Goal: Task Accomplishment & Management: Complete application form

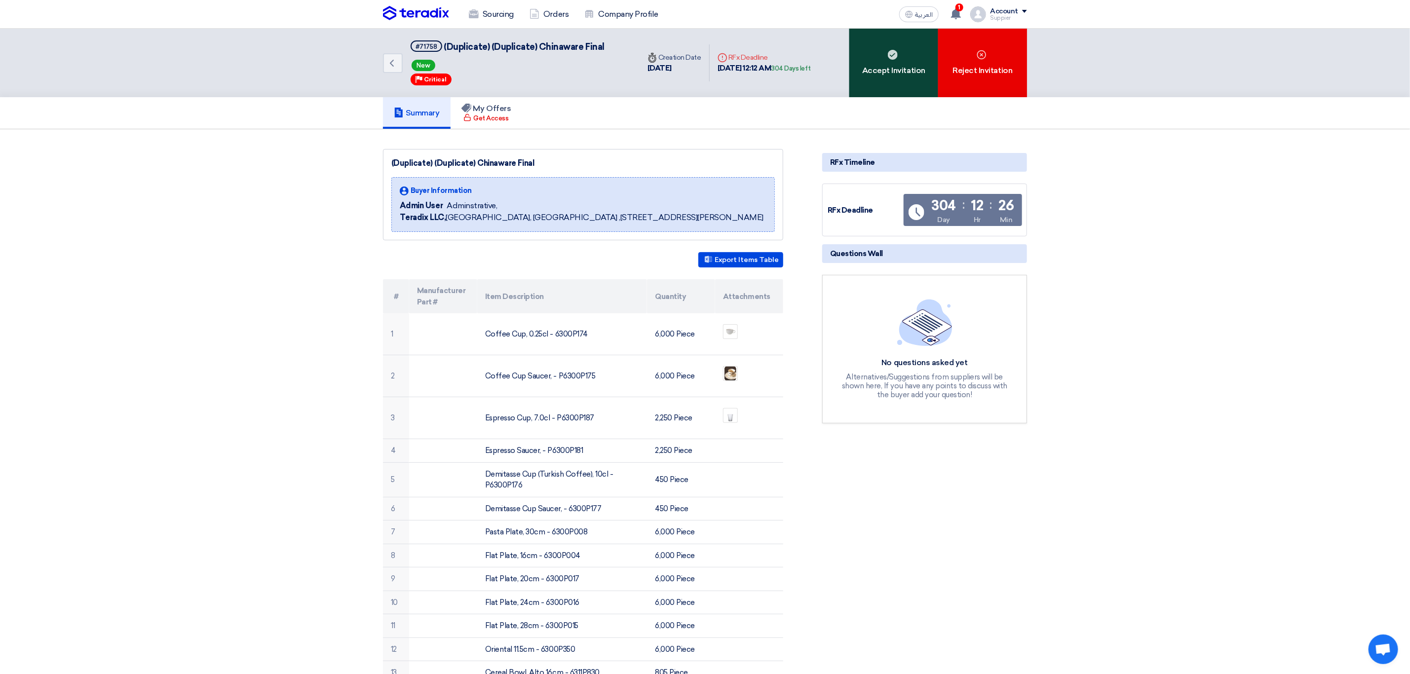
click at [883, 77] on div "Accept Invitation" at bounding box center [893, 63] width 89 height 69
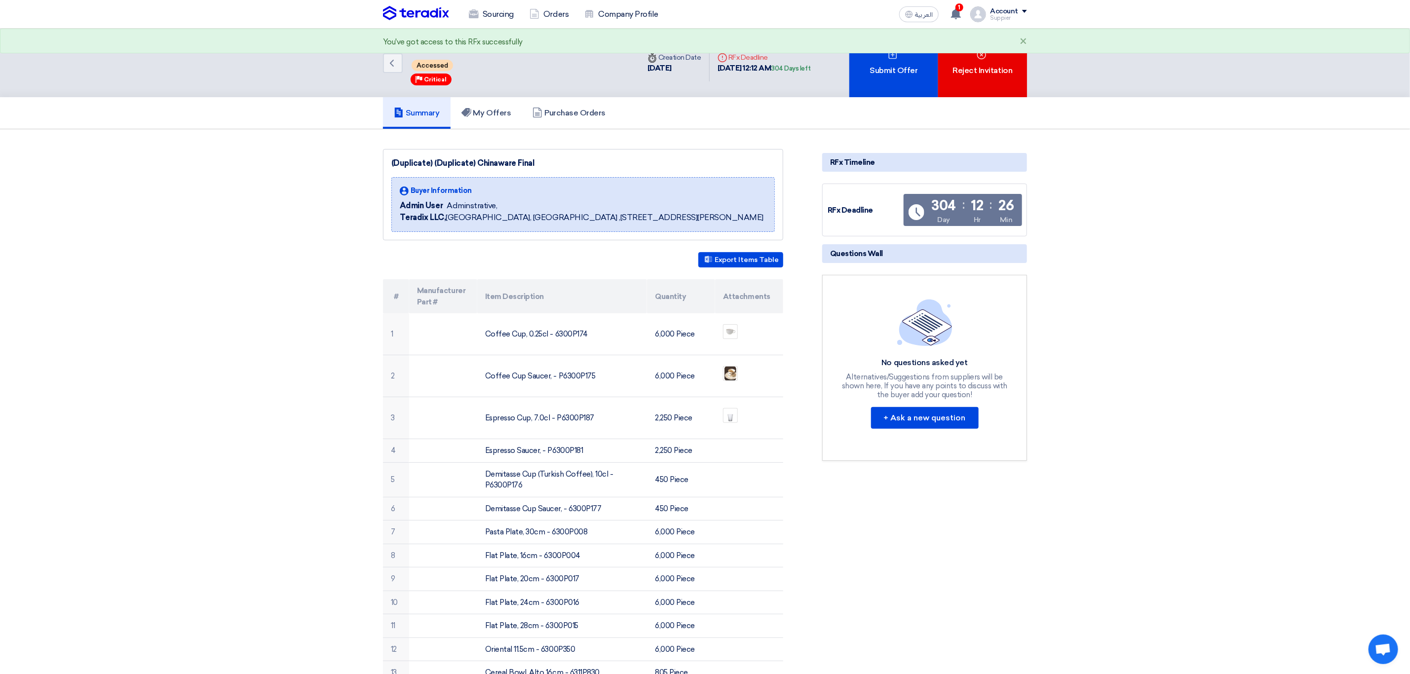
click at [883, 77] on div "Submit Offer" at bounding box center [893, 63] width 89 height 69
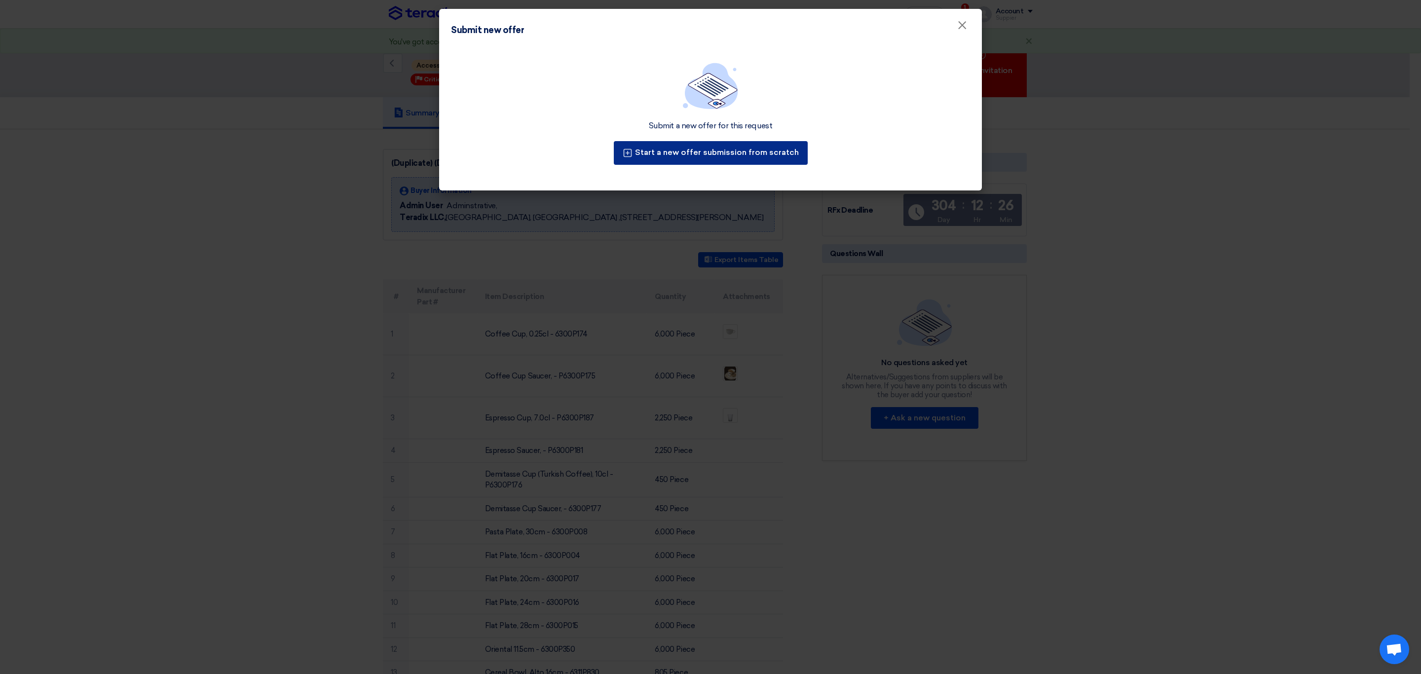
click at [725, 158] on button "Start a new offer submission from scratch" at bounding box center [711, 153] width 194 height 24
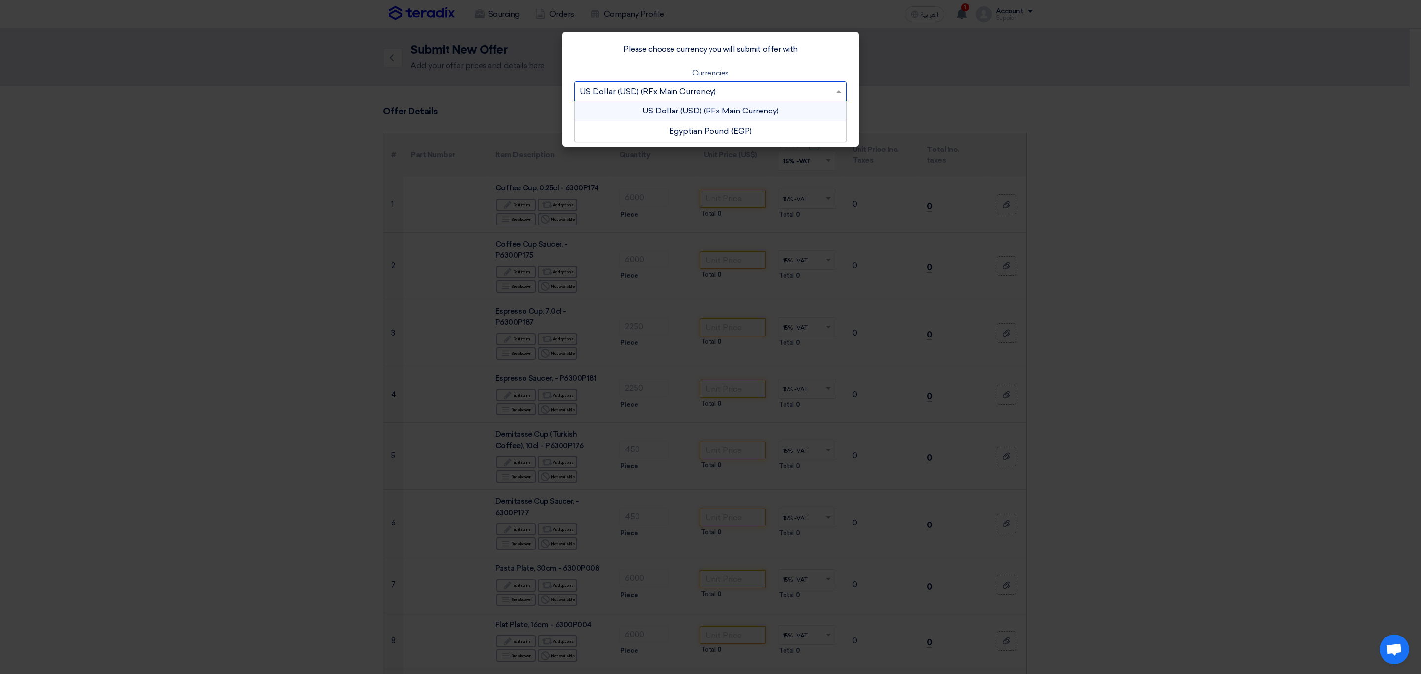
click at [764, 86] on input "text" at bounding box center [706, 92] width 252 height 16
click at [746, 127] on div "Egyptian Pound (EGP)" at bounding box center [710, 131] width 271 height 20
click at [718, 138] on div "Please choose currency you will submit offer with Currencies Select Currency...…" at bounding box center [711, 89] width 296 height 115
click at [741, 117] on button "Proceed" at bounding box center [738, 124] width 59 height 22
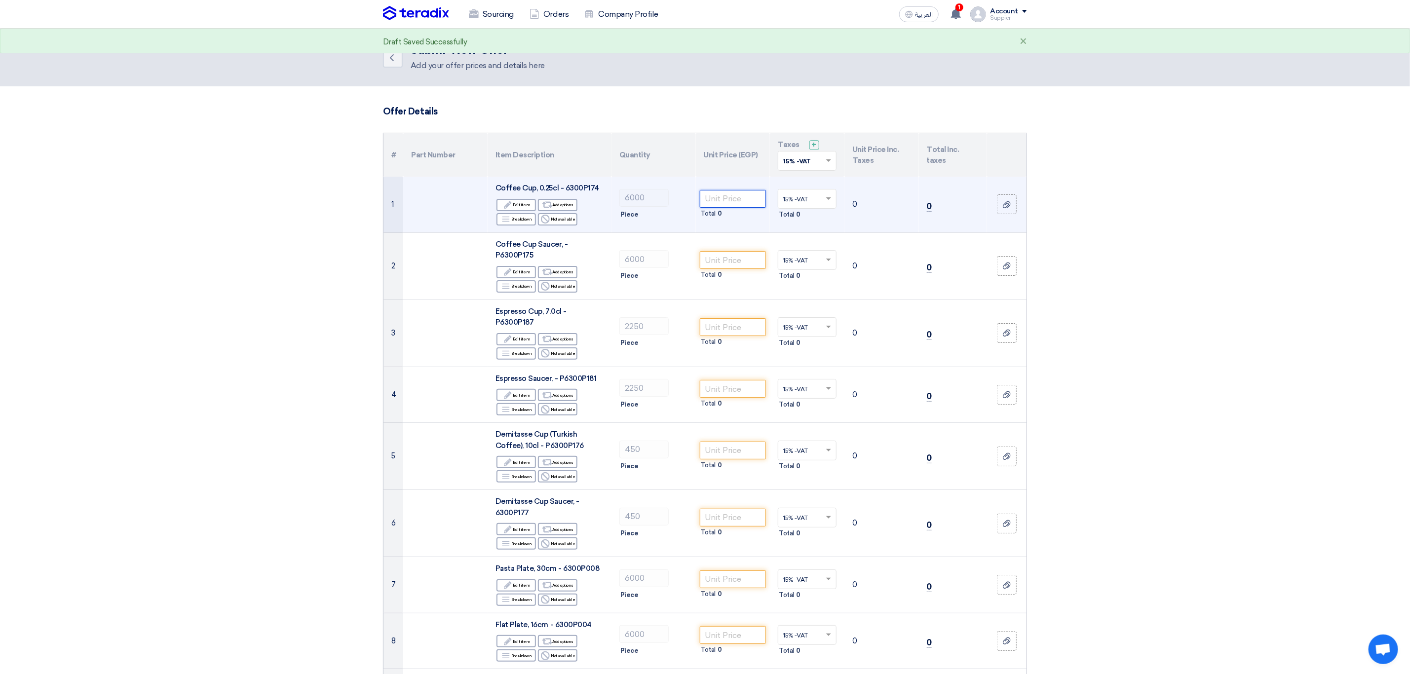
click at [721, 201] on input "number" at bounding box center [733, 199] width 67 height 18
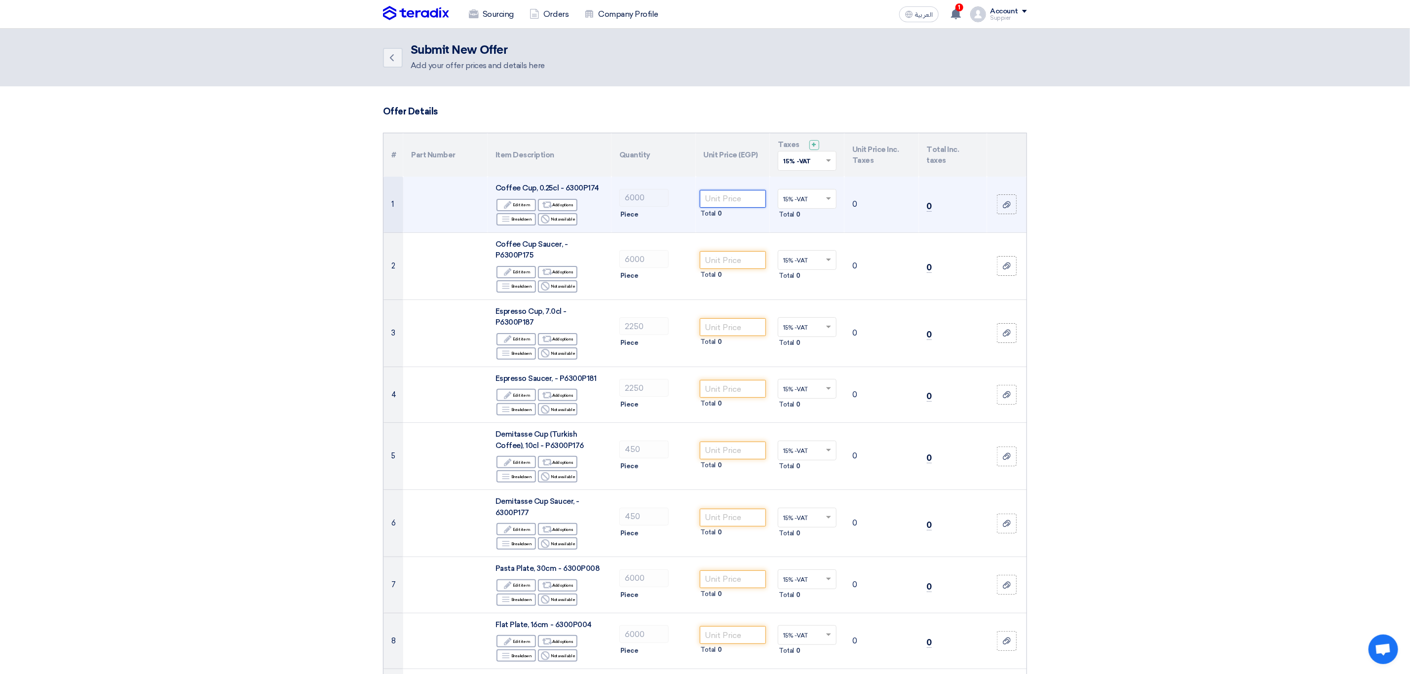
click at [745, 207] on input "number" at bounding box center [733, 199] width 67 height 18
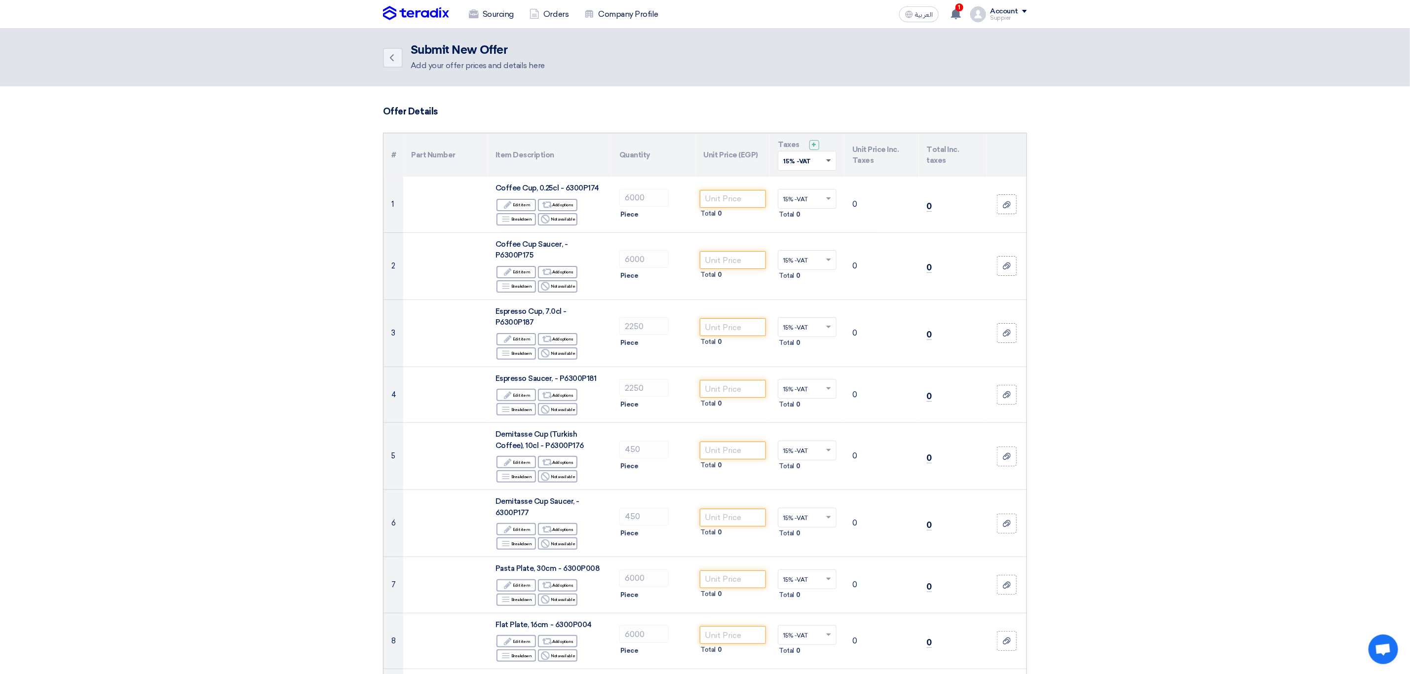
click at [827, 163] on span at bounding box center [830, 160] width 12 height 9
click at [813, 181] on div "15% -VAT" at bounding box center [807, 179] width 58 height 17
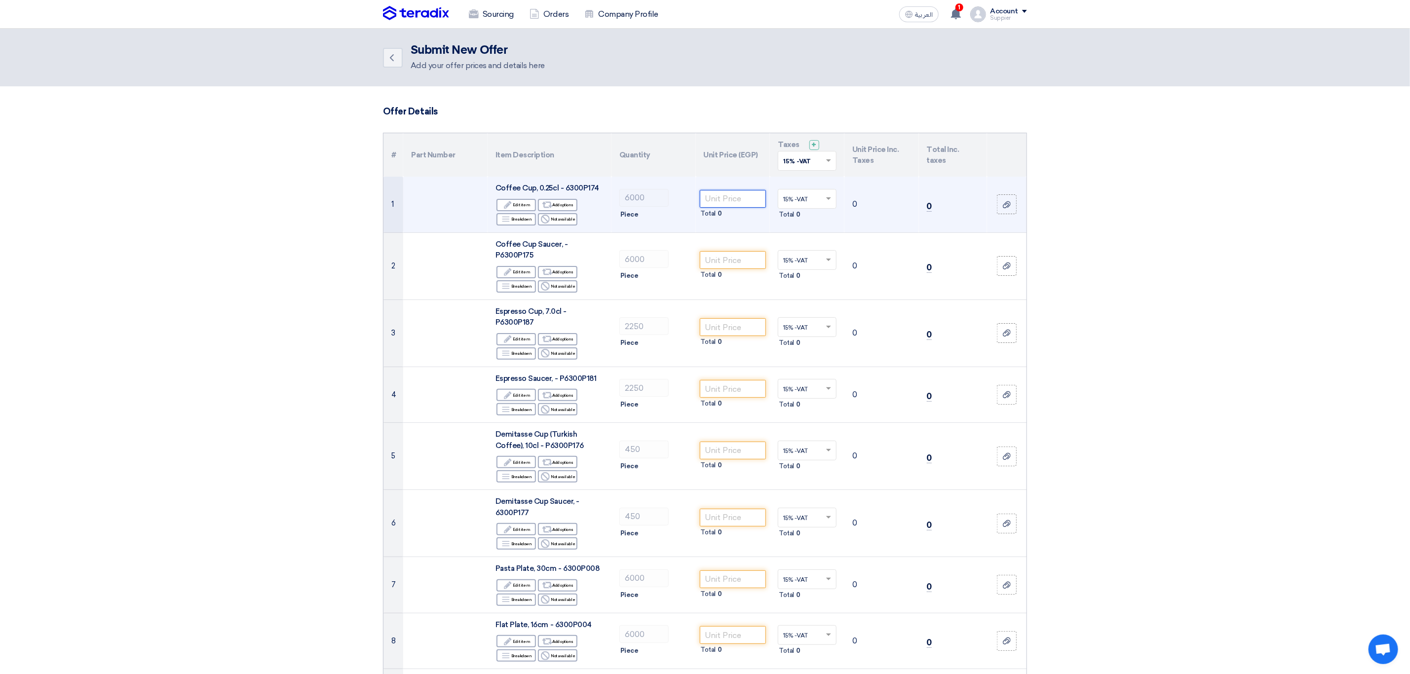
click at [732, 205] on input "number" at bounding box center [733, 199] width 67 height 18
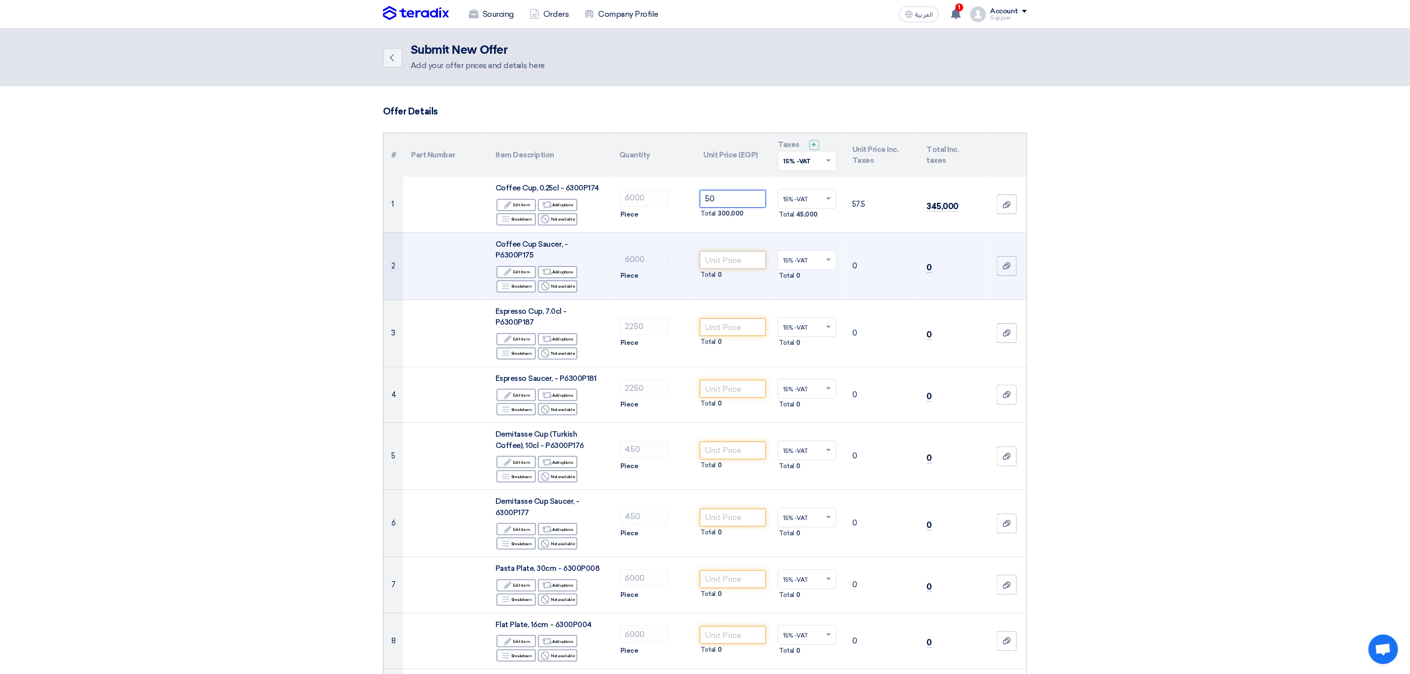
type input "50"
click at [717, 264] on input "number" at bounding box center [733, 260] width 67 height 18
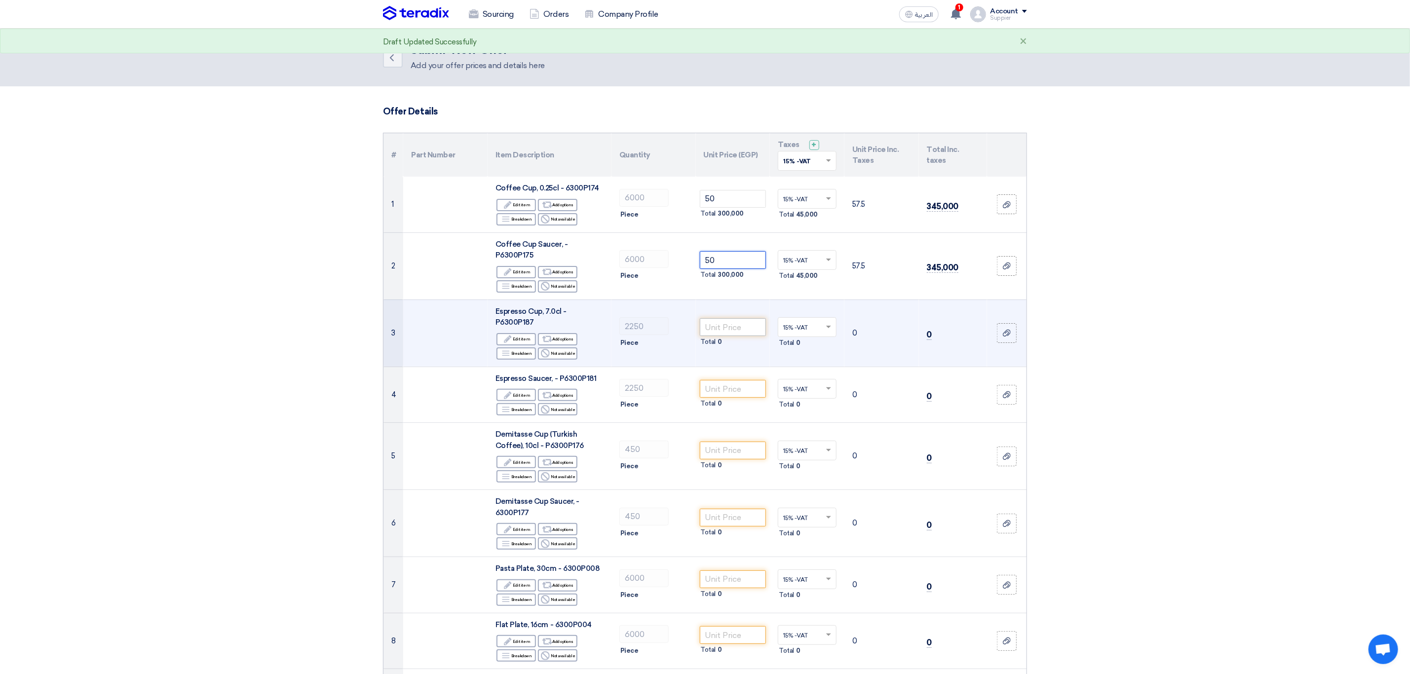
type input "50"
click at [748, 324] on input "number" at bounding box center [733, 327] width 67 height 18
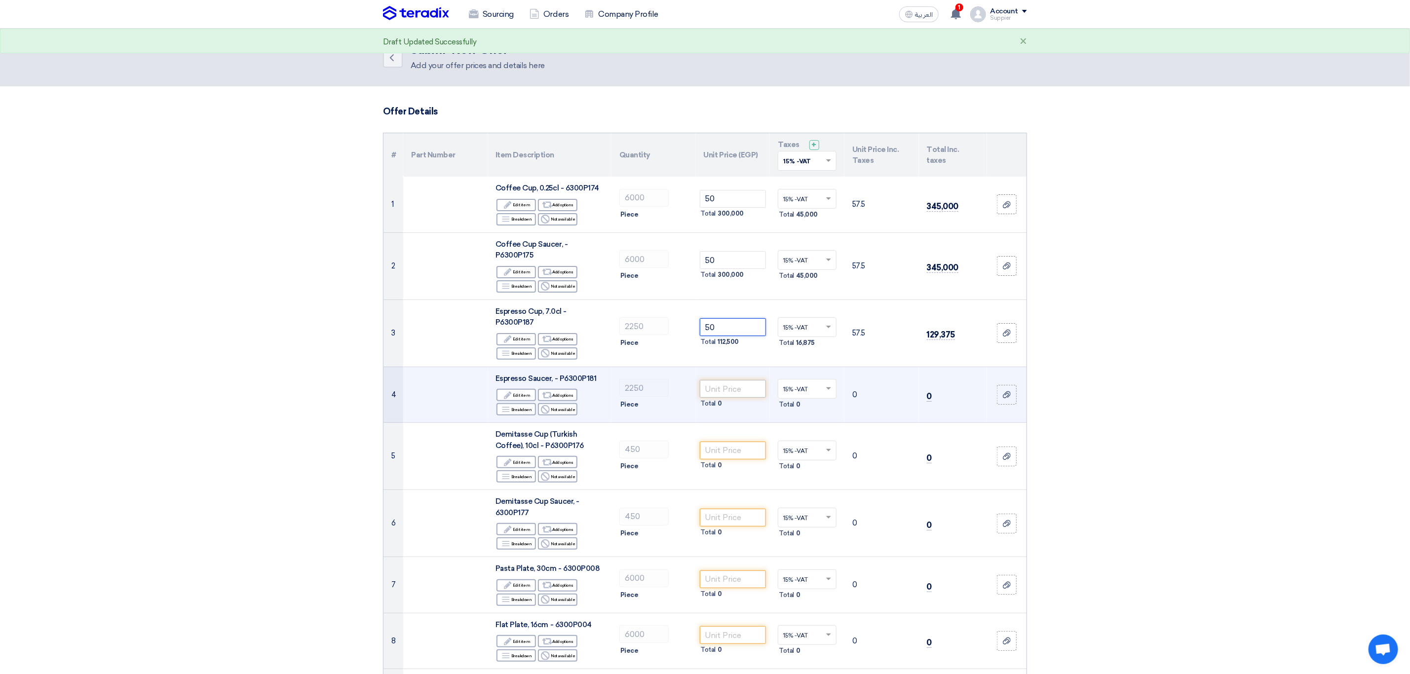
type input "50"
click at [739, 380] on input "number" at bounding box center [733, 389] width 67 height 18
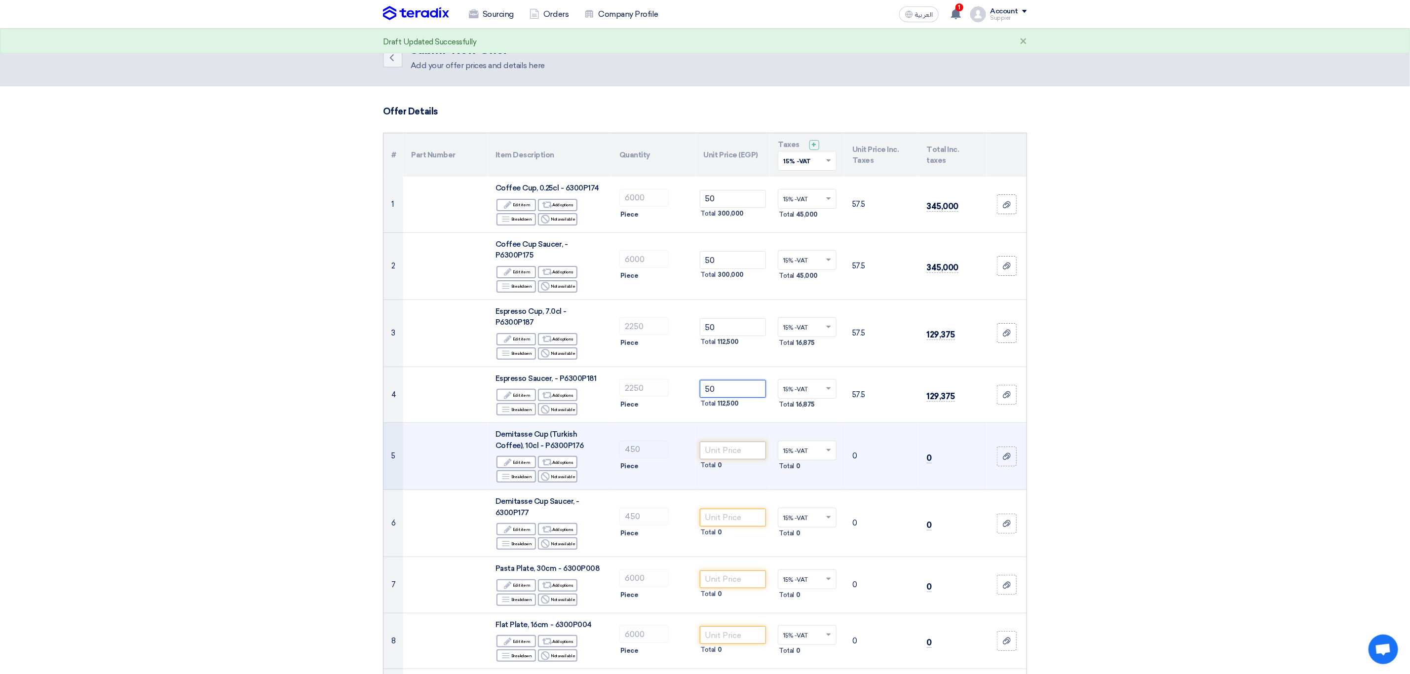
type input "50"
click at [738, 442] on input "number" at bounding box center [733, 451] width 67 height 18
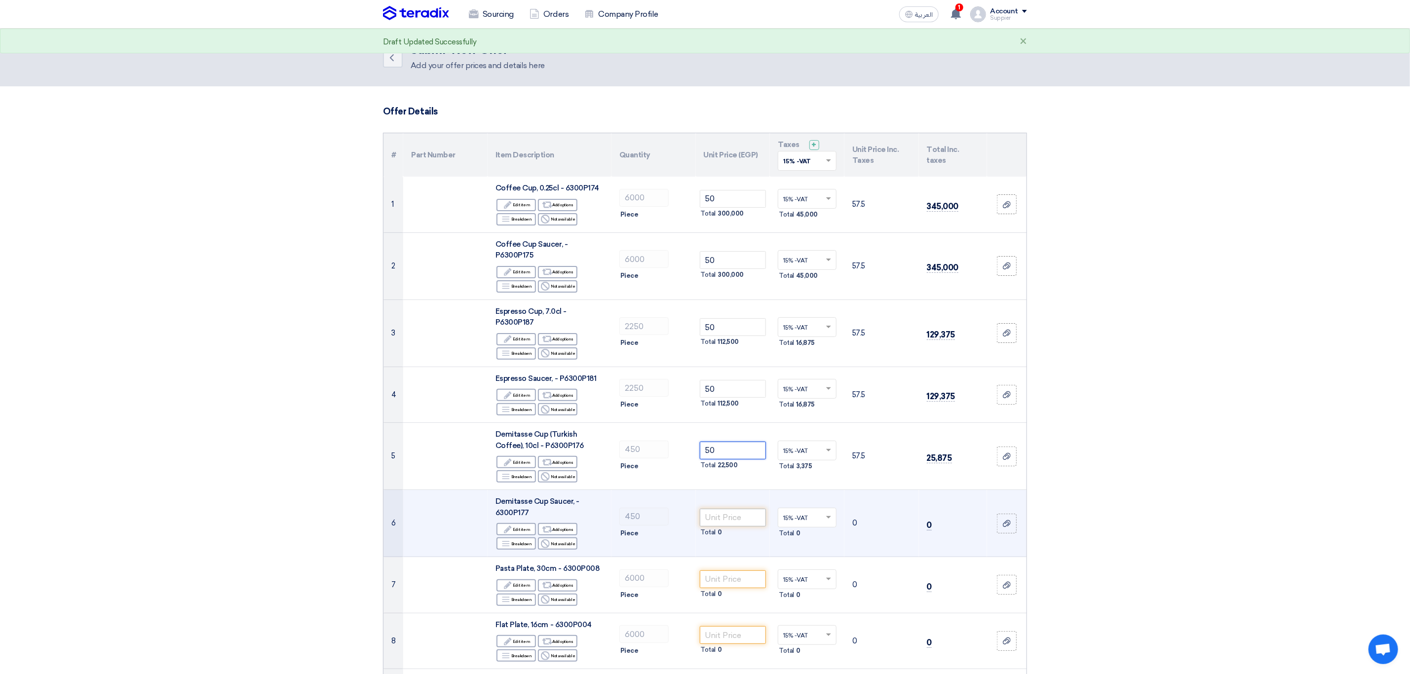
type input "50"
click at [739, 509] on input "number" at bounding box center [733, 518] width 67 height 18
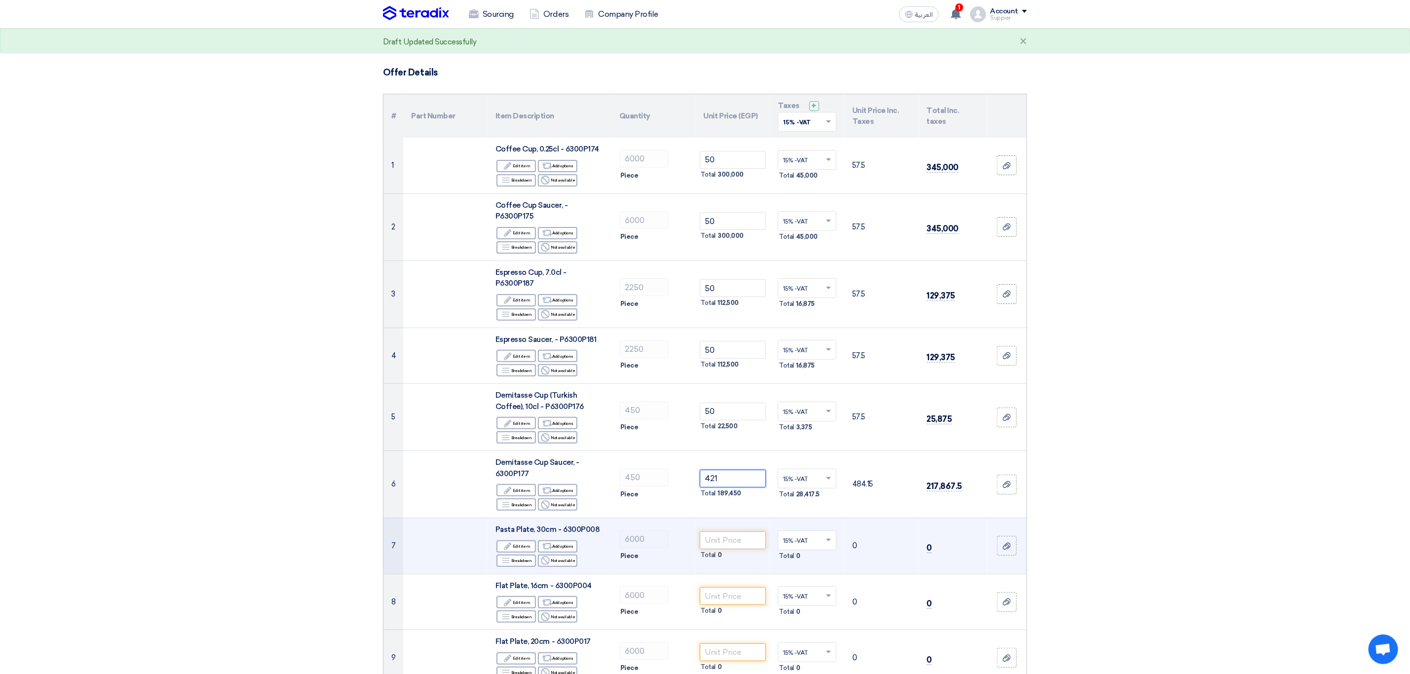
scroll to position [74, 0]
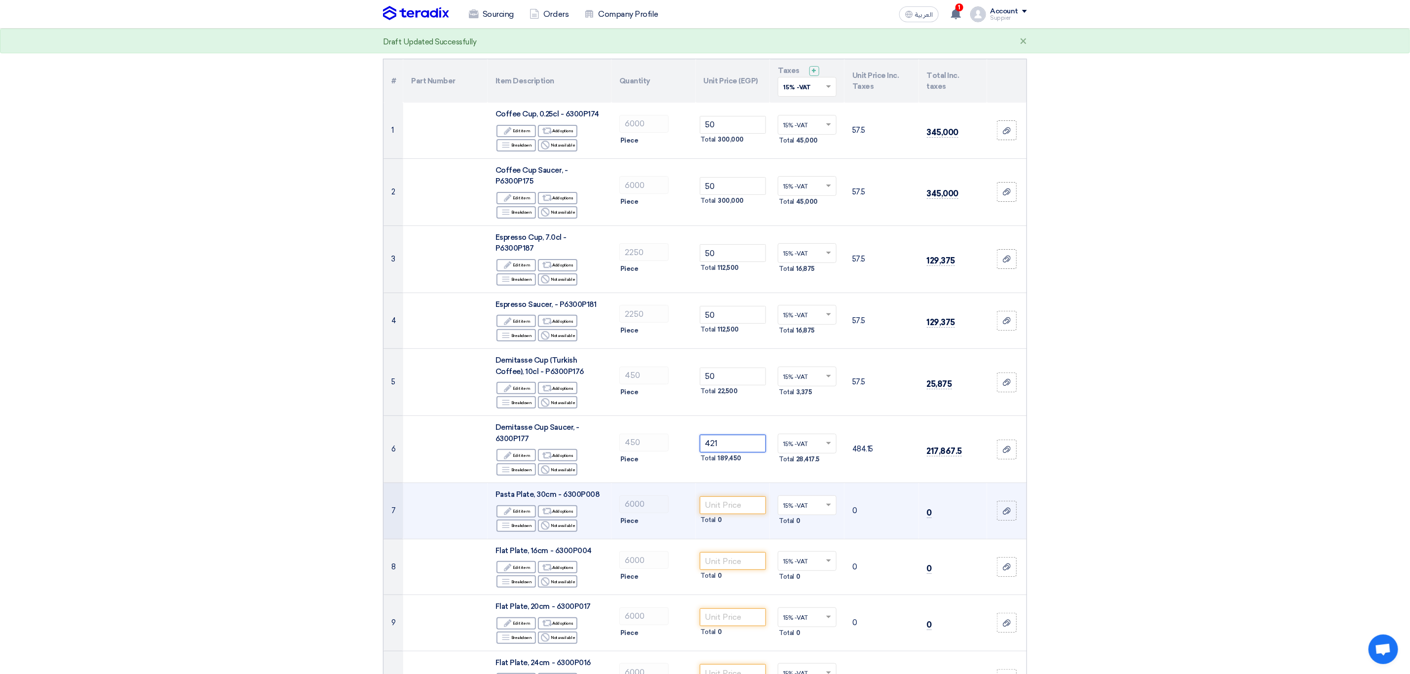
type input "421"
click at [743, 483] on td "Total 0" at bounding box center [733, 511] width 75 height 56
click at [742, 496] on input "number" at bounding box center [733, 505] width 67 height 18
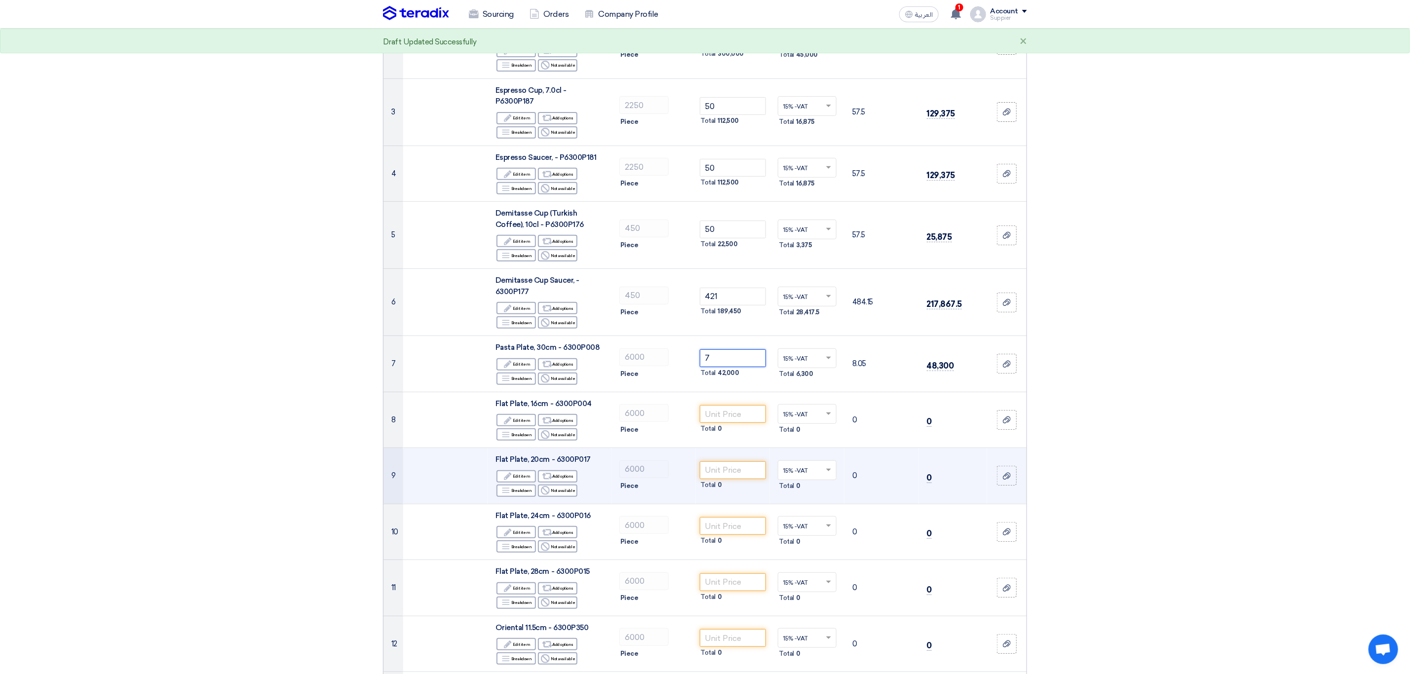
scroll to position [222, 0]
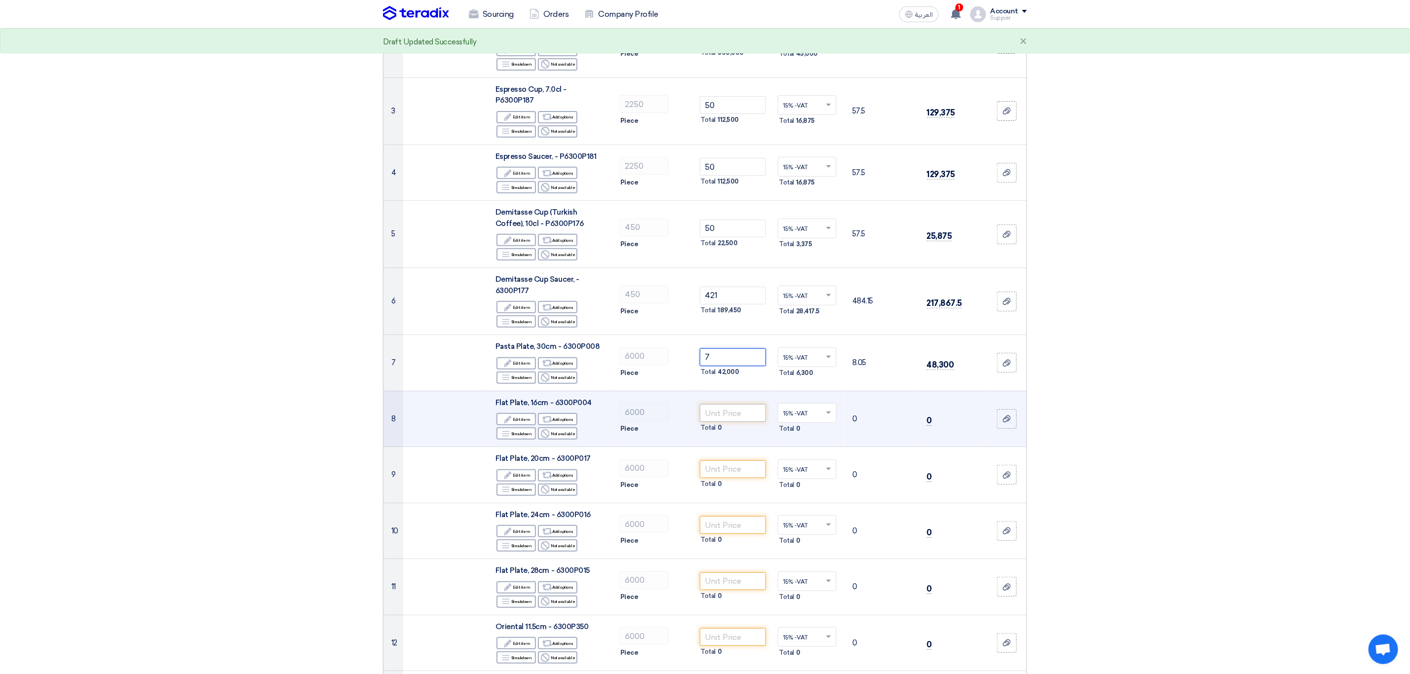
type input "7"
click at [733, 406] on input "7" at bounding box center [733, 413] width 67 height 18
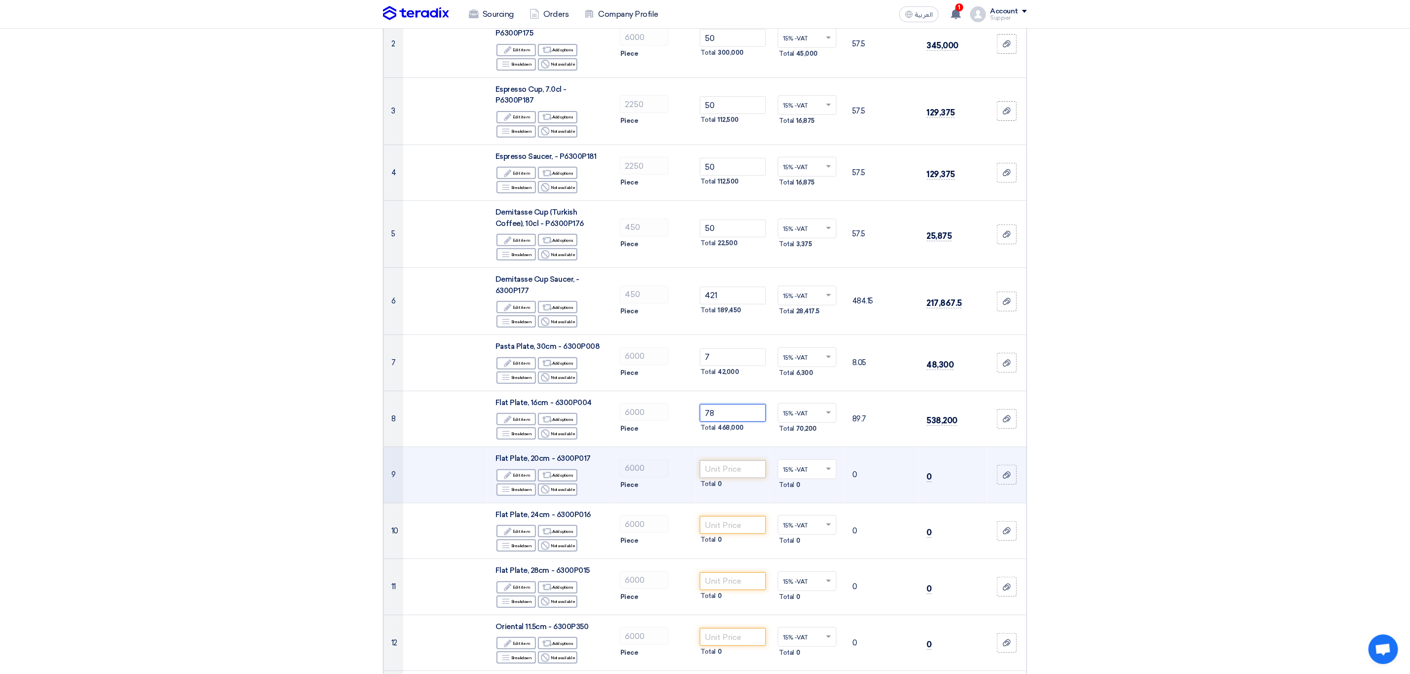
type input "78"
click at [735, 460] on input "number" at bounding box center [733, 469] width 67 height 18
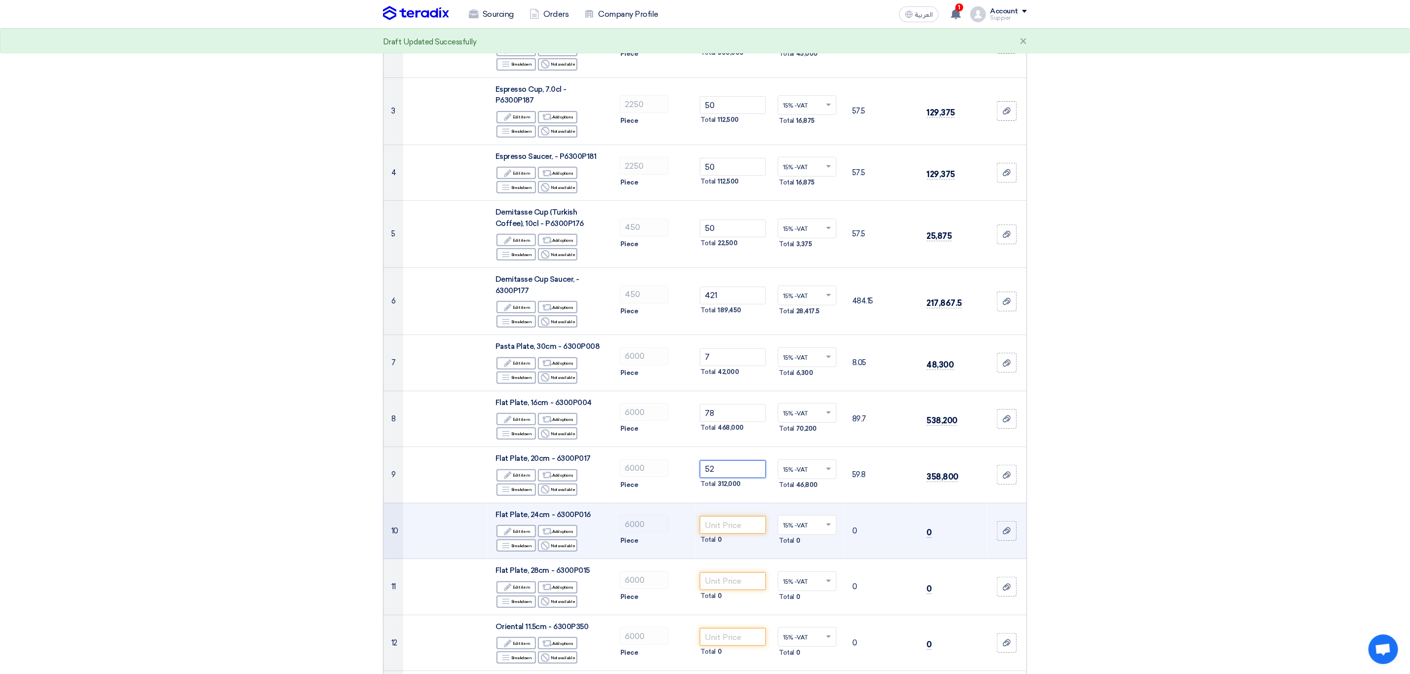
type input "52"
click at [739, 504] on td "Total 0" at bounding box center [733, 531] width 75 height 56
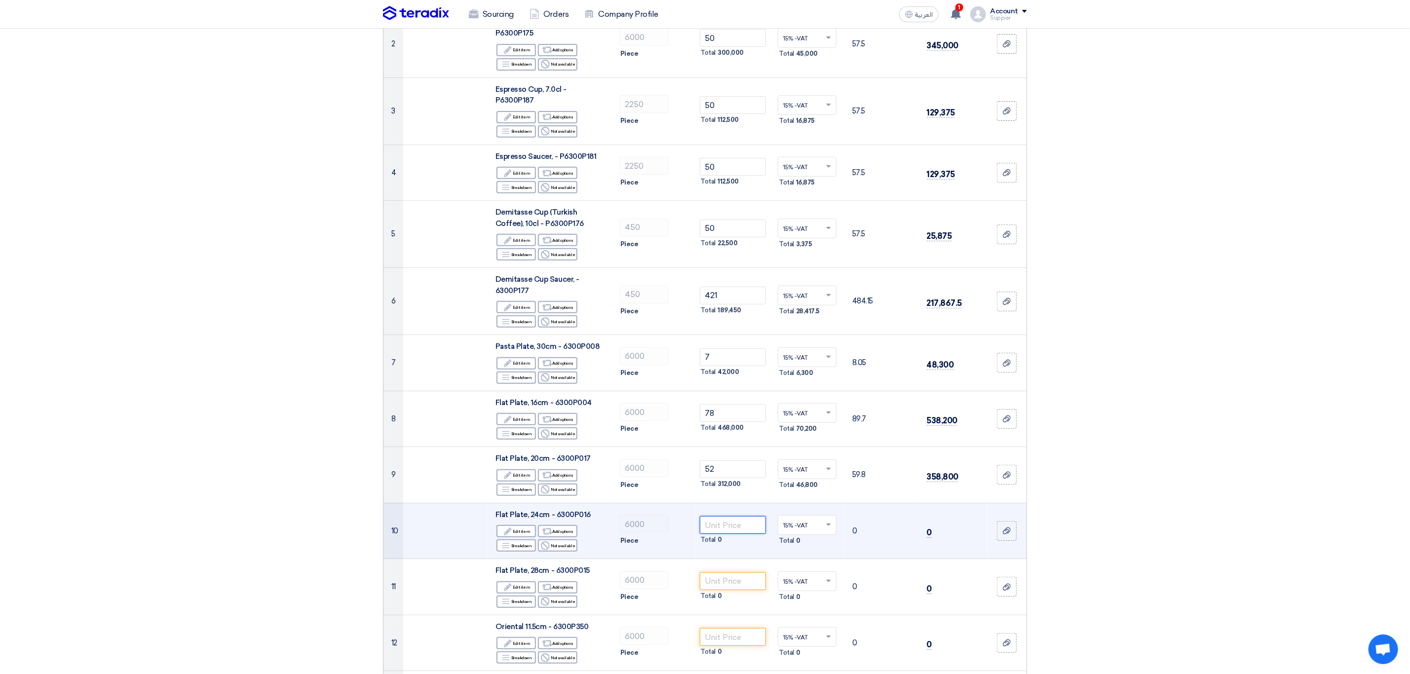
click at [739, 517] on input "number" at bounding box center [733, 525] width 67 height 18
type input "257"
click at [737, 545] on td "257 Total 1,542,000" at bounding box center [733, 531] width 75 height 56
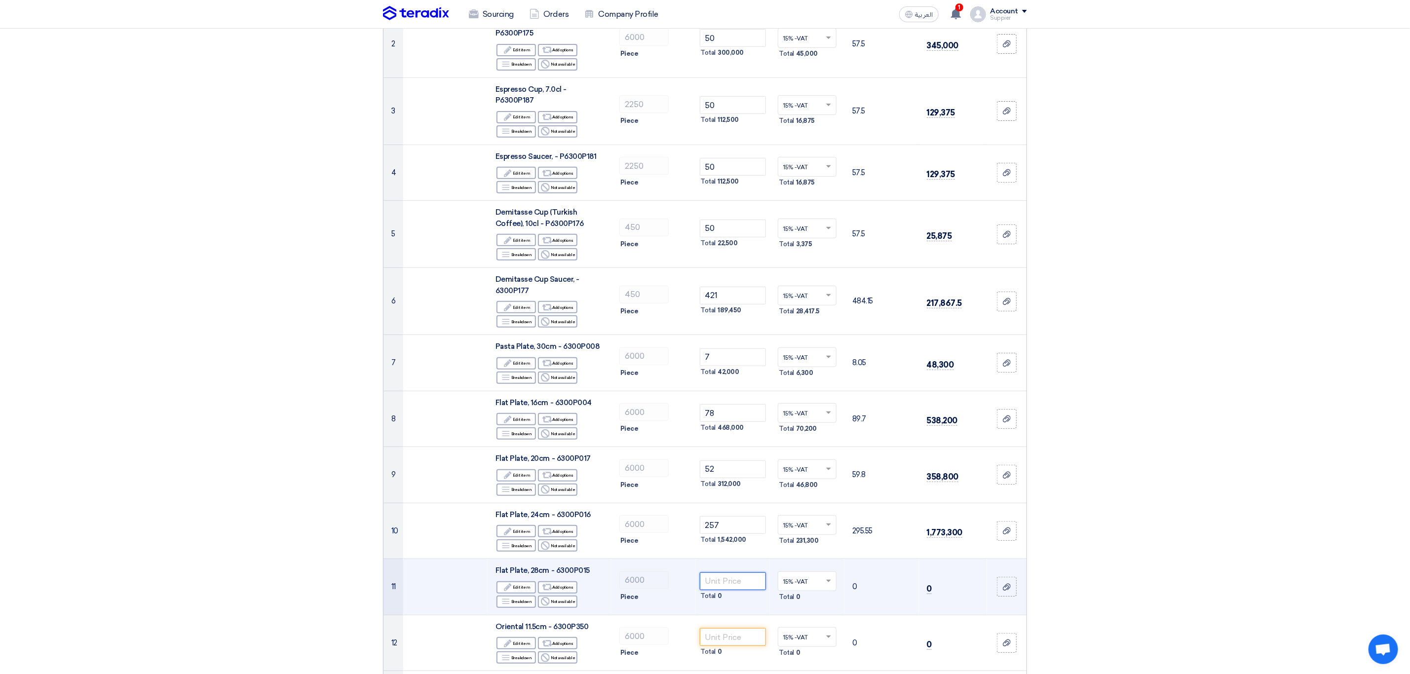
drag, startPoint x: 741, startPoint y: 566, endPoint x: 744, endPoint y: 570, distance: 5.3
click at [744, 572] on input "number" at bounding box center [733, 581] width 67 height 18
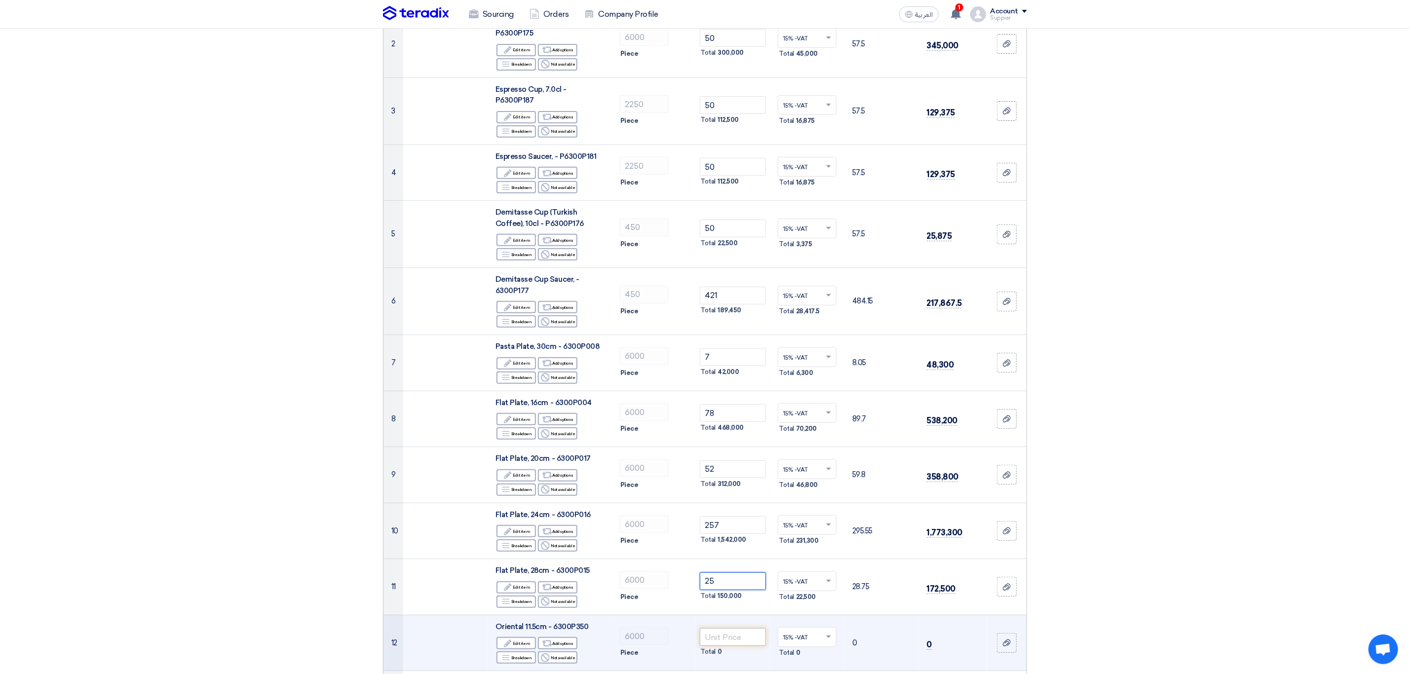
type input "25"
click at [732, 628] on input "number" at bounding box center [733, 637] width 67 height 18
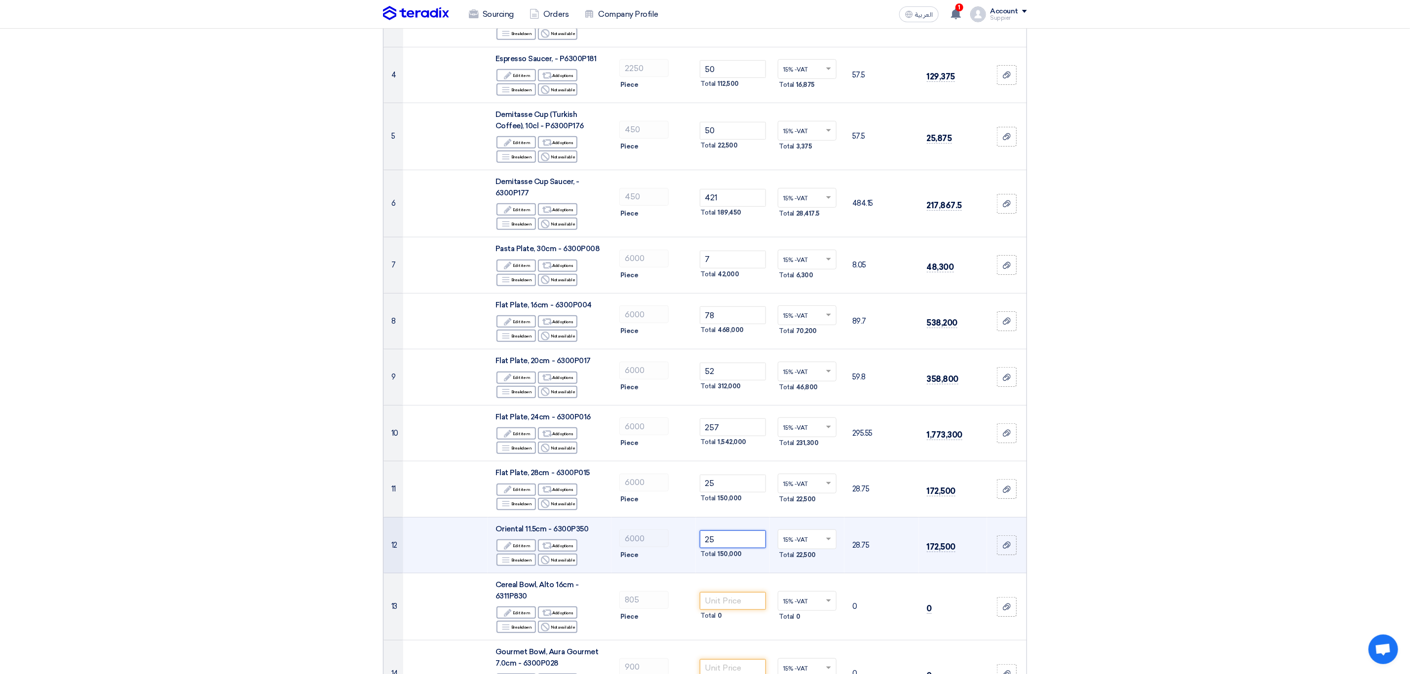
scroll to position [370, 0]
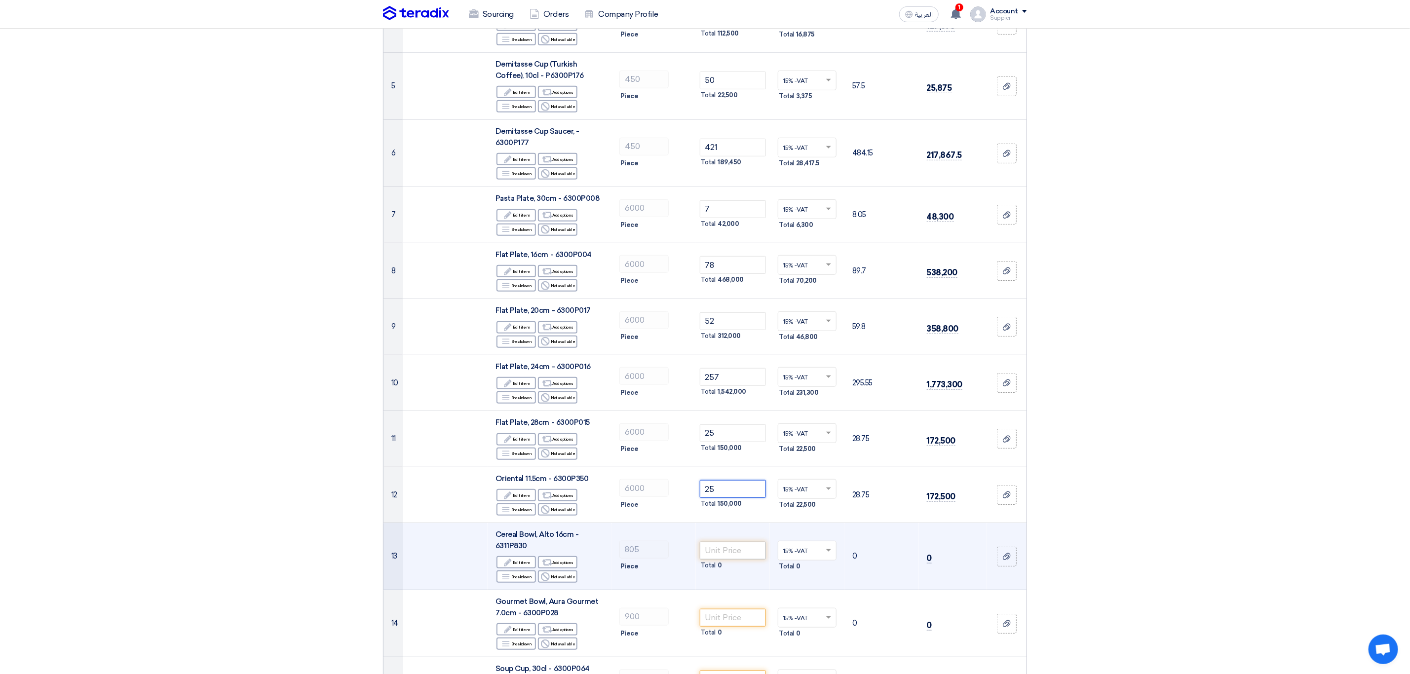
type input "25"
click at [734, 550] on input "number" at bounding box center [733, 551] width 67 height 18
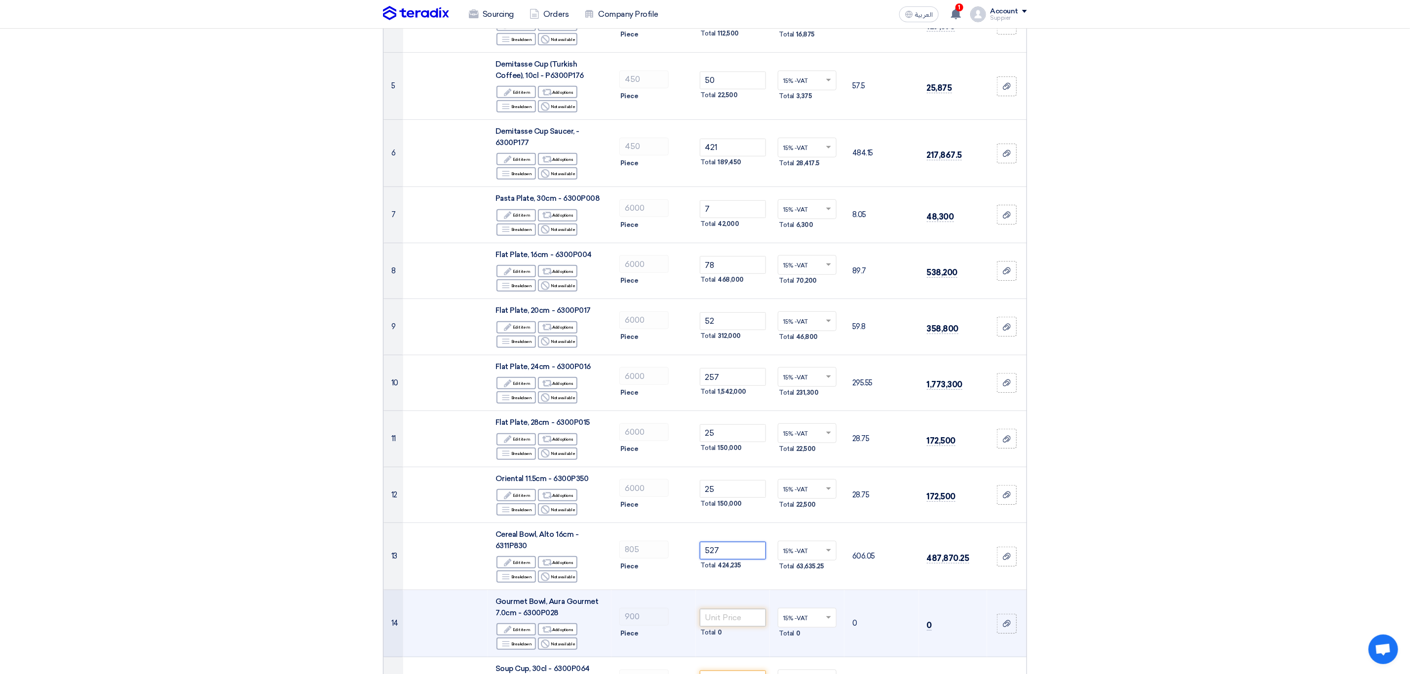
type input "527"
click at [736, 609] on input "number" at bounding box center [733, 618] width 67 height 18
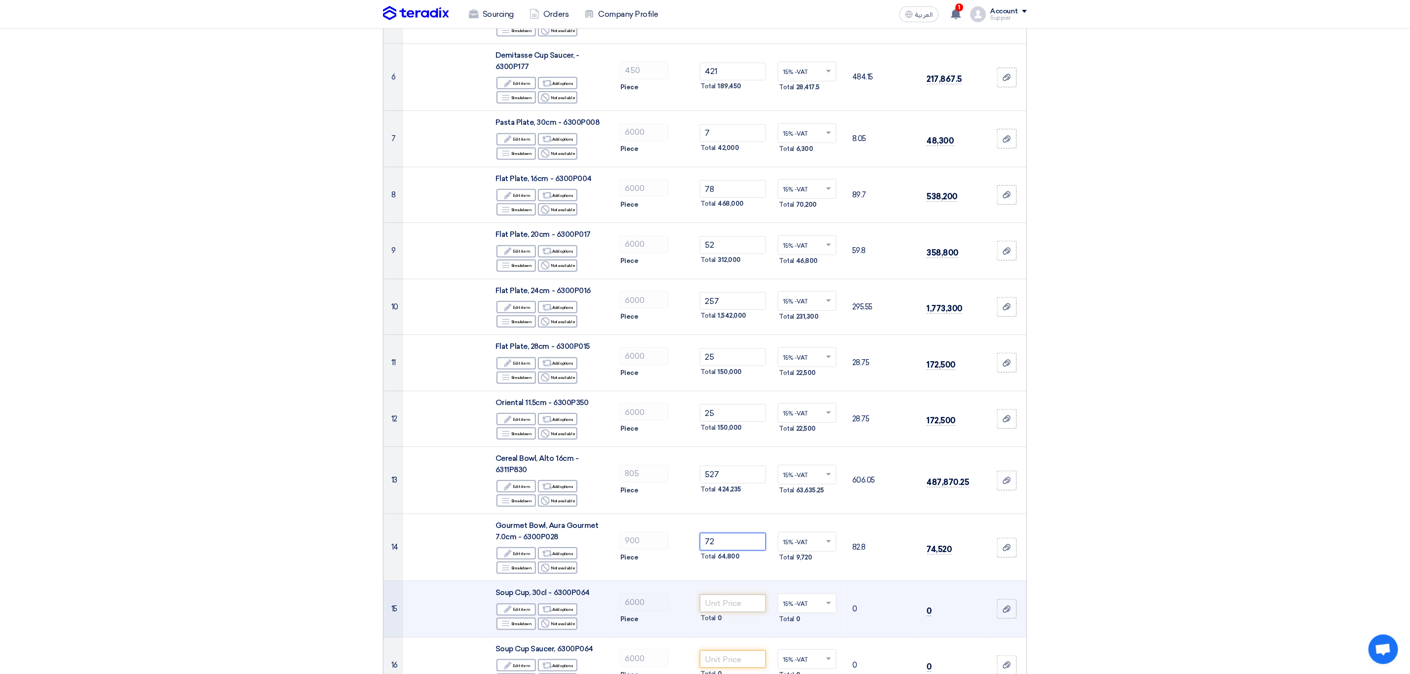
scroll to position [518, 0]
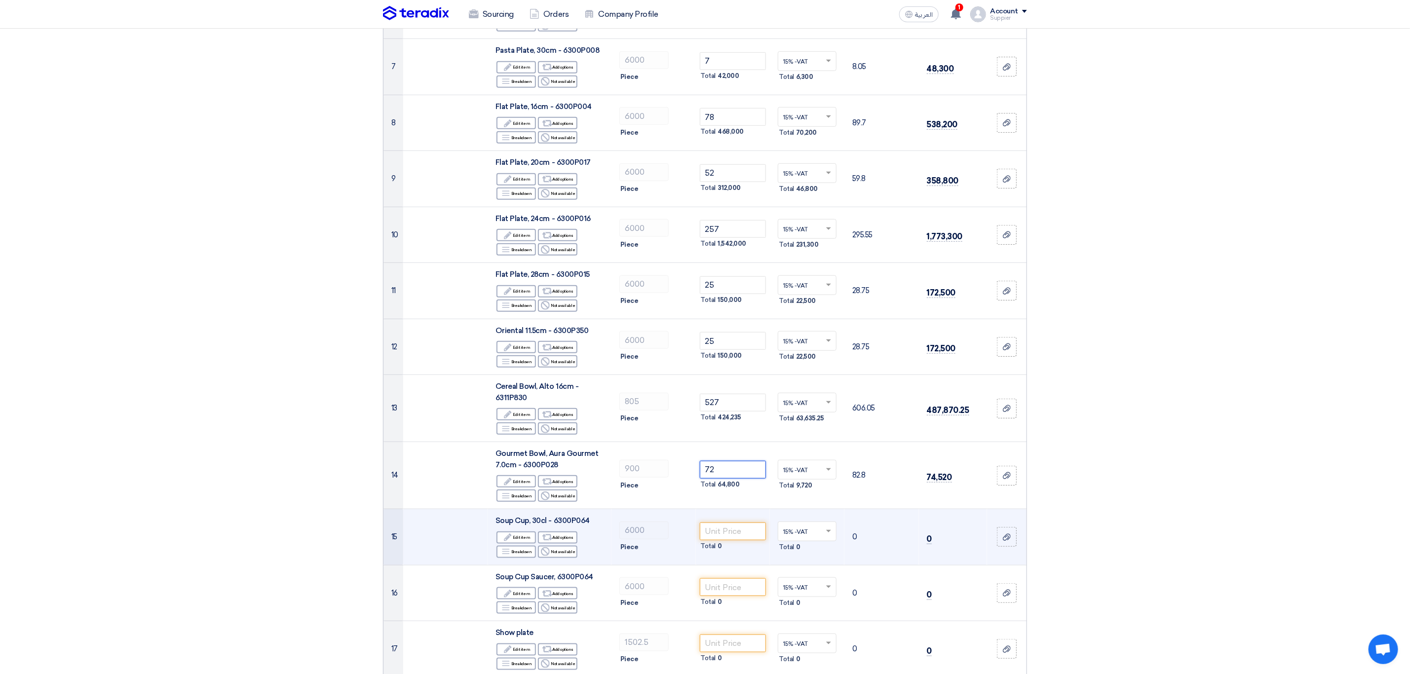
type input "72"
click at [723, 540] on div "Total 0" at bounding box center [733, 546] width 67 height 12
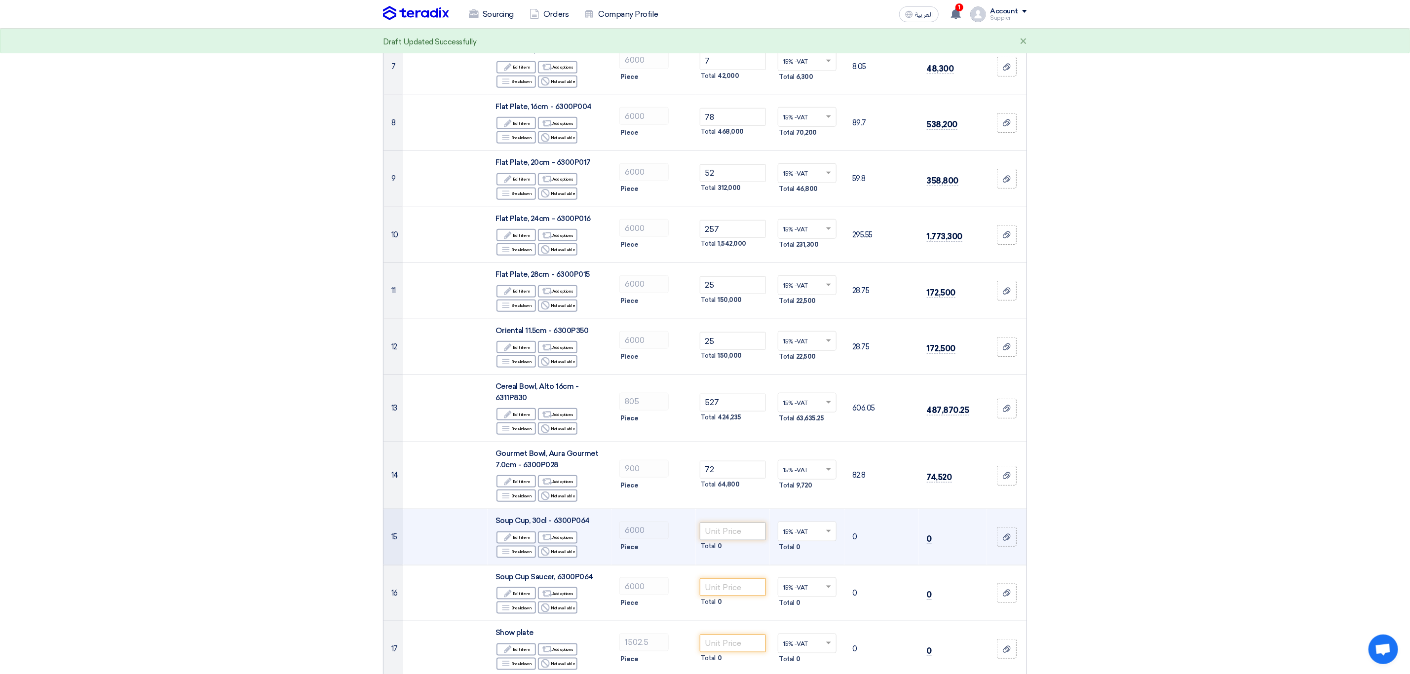
drag, startPoint x: 723, startPoint y: 539, endPoint x: 718, endPoint y: 526, distance: 14.2
click at [723, 540] on div "Total 0" at bounding box center [733, 546] width 67 height 12
click at [718, 526] on input "number" at bounding box center [733, 532] width 67 height 18
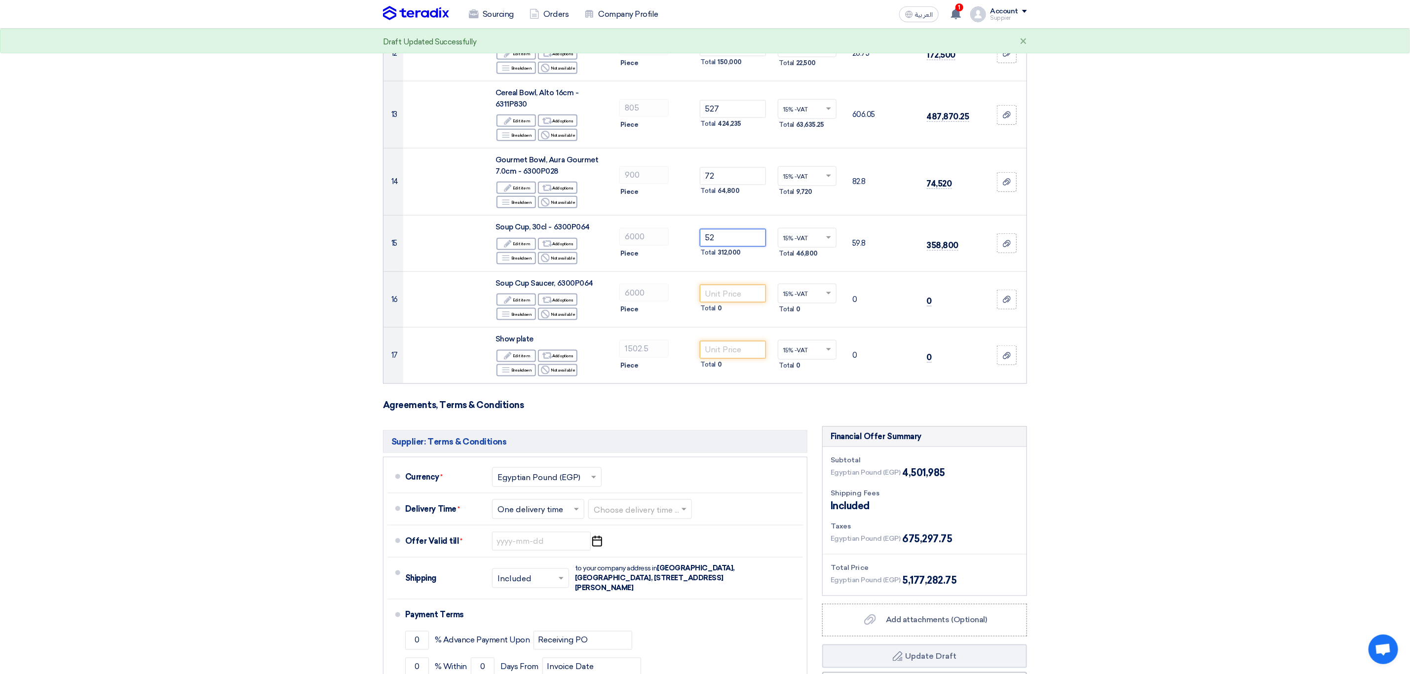
scroll to position [814, 0]
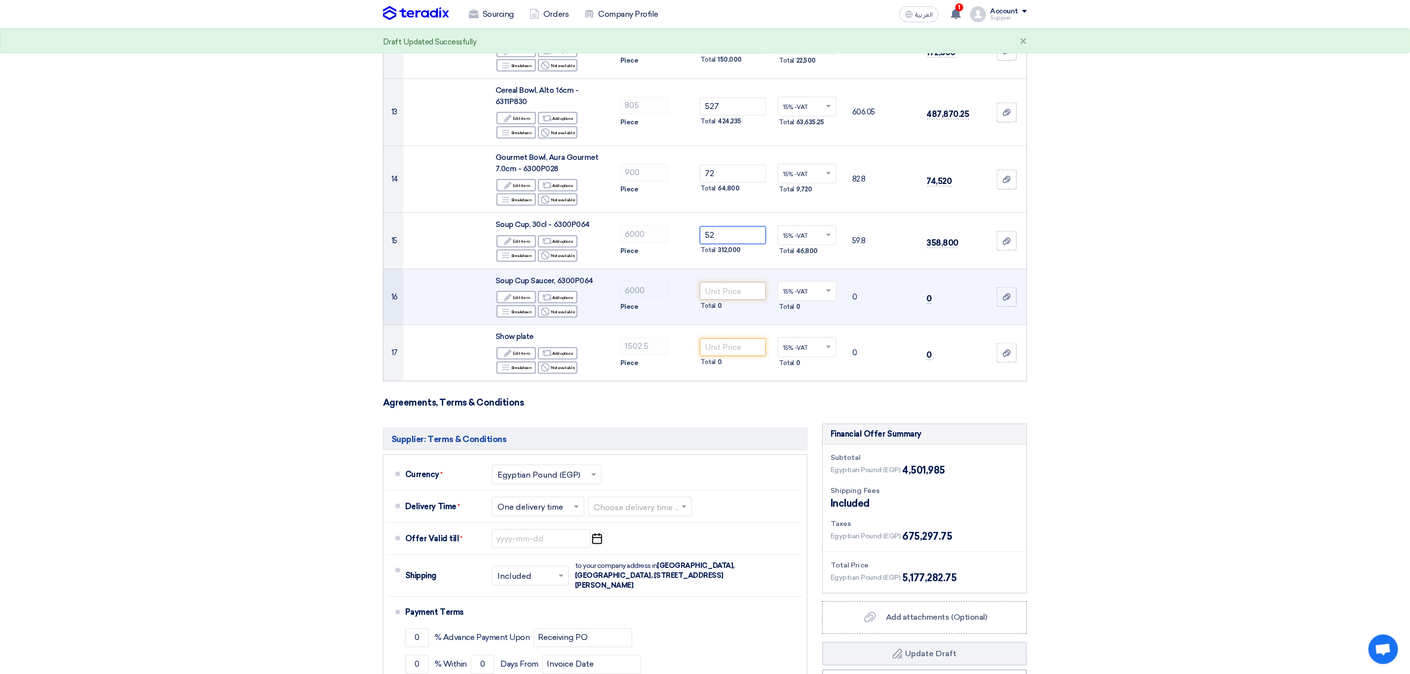
type input "52"
drag, startPoint x: 725, startPoint y: 286, endPoint x: 716, endPoint y: 280, distance: 11.5
click at [716, 282] on input "number" at bounding box center [733, 291] width 67 height 18
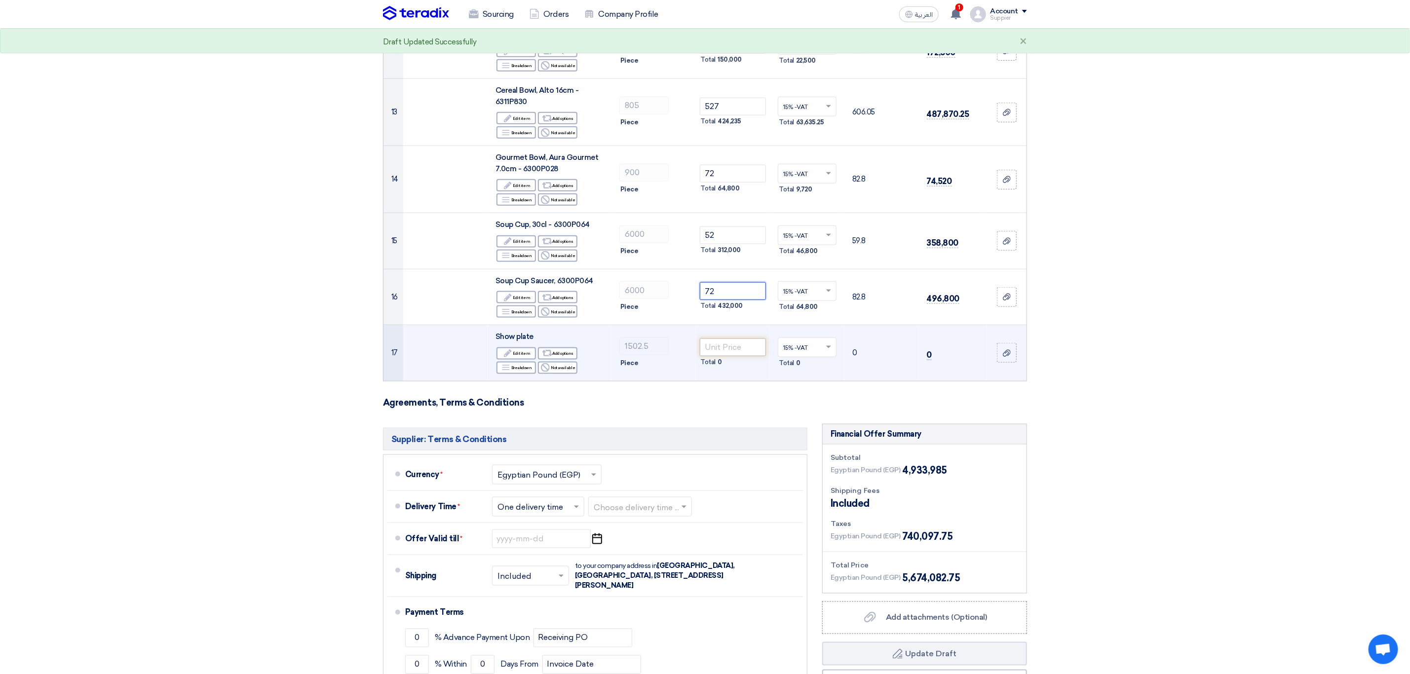
type input "72"
click at [736, 339] on input "number" at bounding box center [733, 348] width 67 height 18
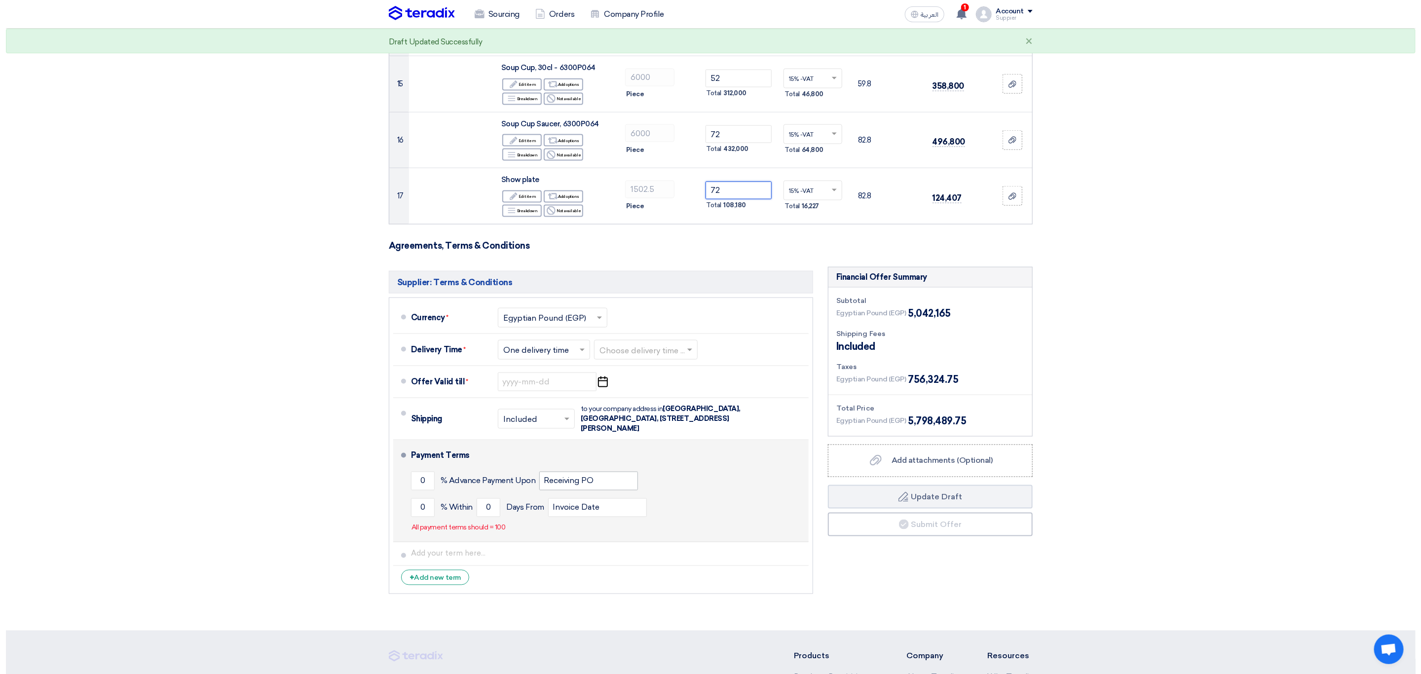
scroll to position [1110, 0]
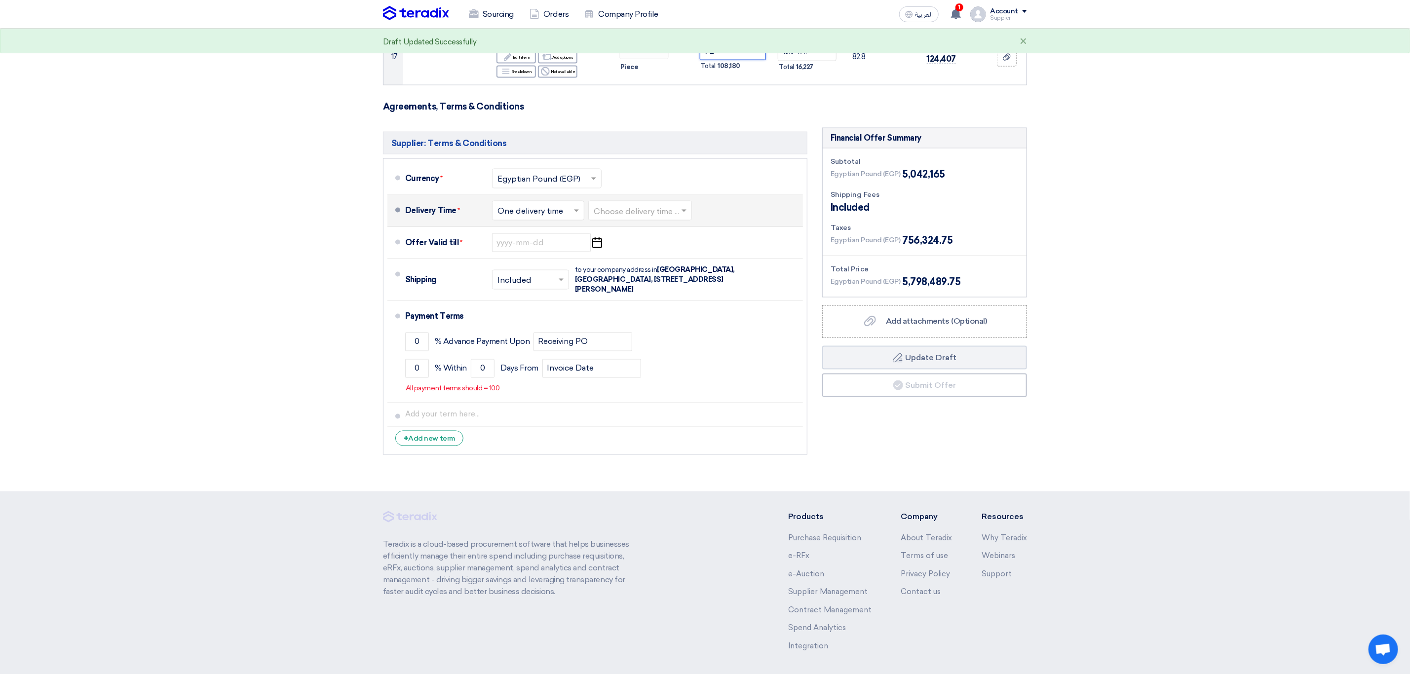
type input "72"
click at [622, 204] on input "text" at bounding box center [641, 211] width 94 height 14
click at [634, 241] on div "3-5 Days" at bounding box center [640, 250] width 103 height 18
drag, startPoint x: 566, startPoint y: 258, endPoint x: 563, endPoint y: 244, distance: 13.6
click at [564, 252] on ul "Currency * Select Currency... Egyptian Pound (EGP) × *" at bounding box center [595, 306] width 424 height 297
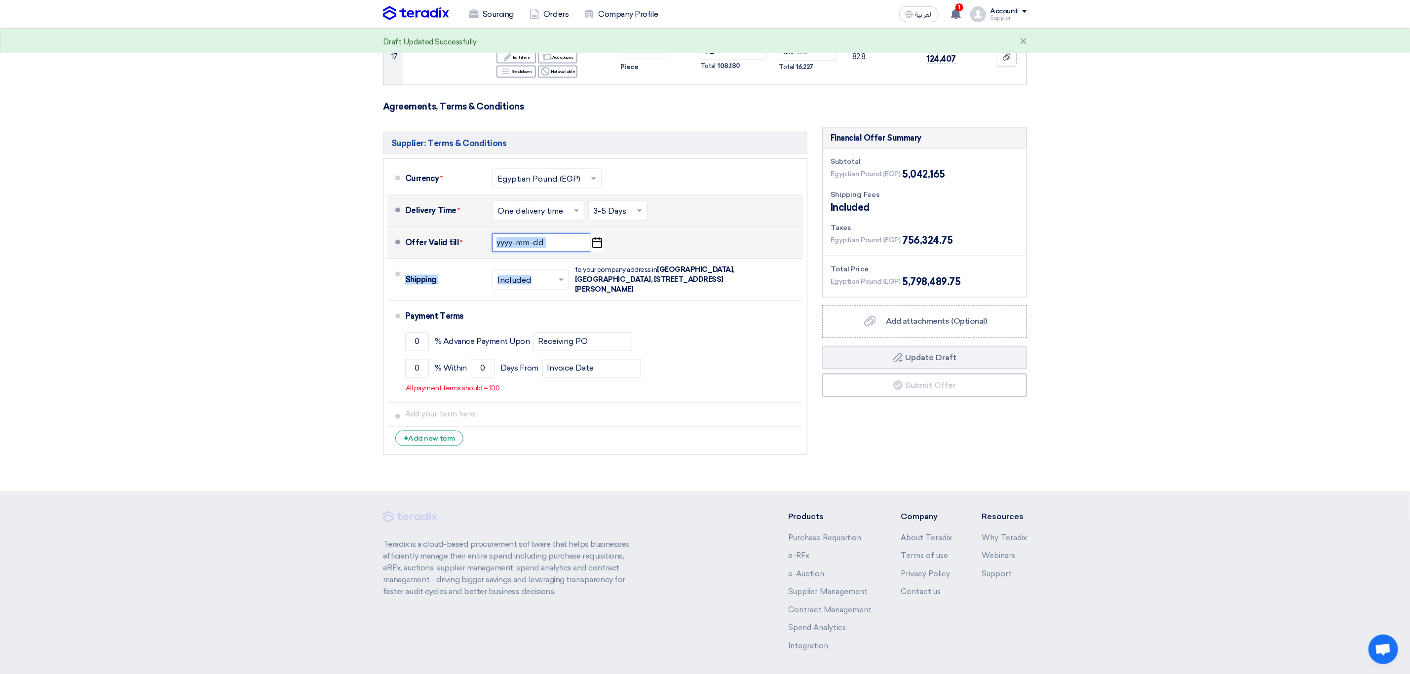
click at [563, 244] on input at bounding box center [541, 242] width 99 height 19
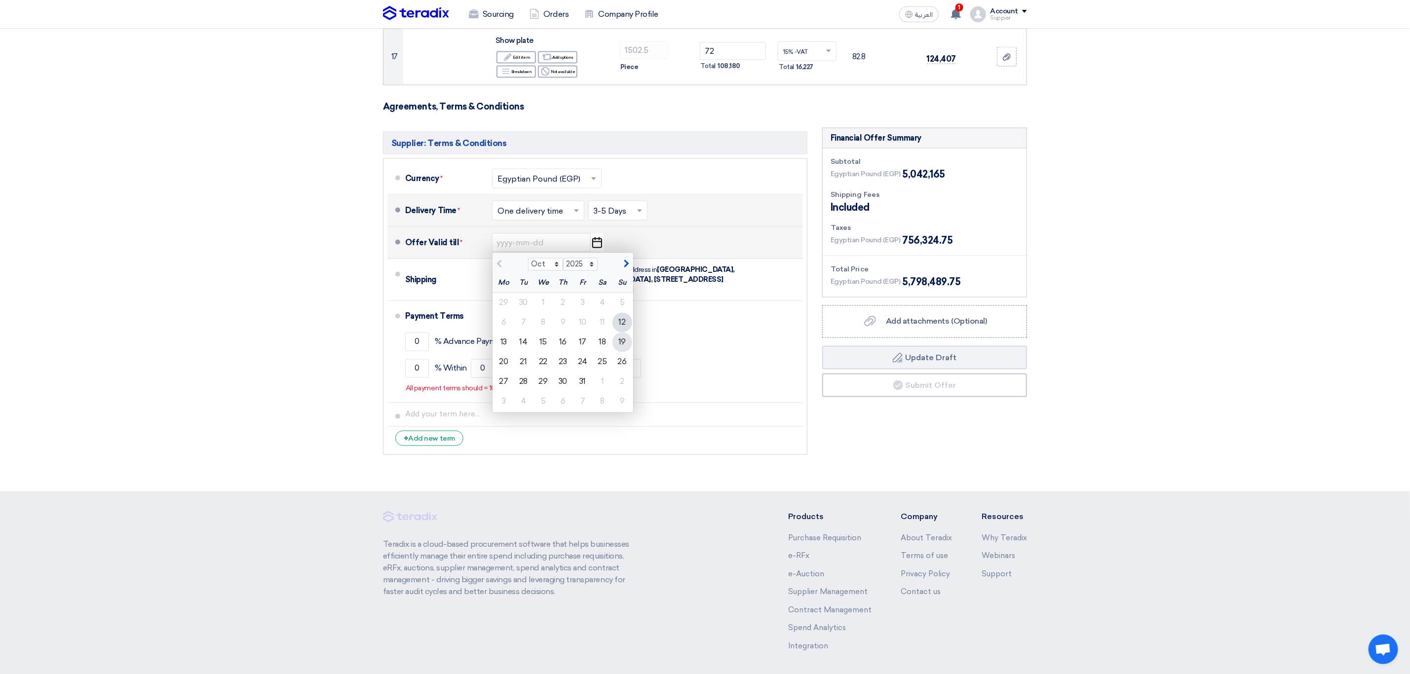
click at [616, 337] on div "19" at bounding box center [622, 343] width 20 height 20
type input "[DATE]"
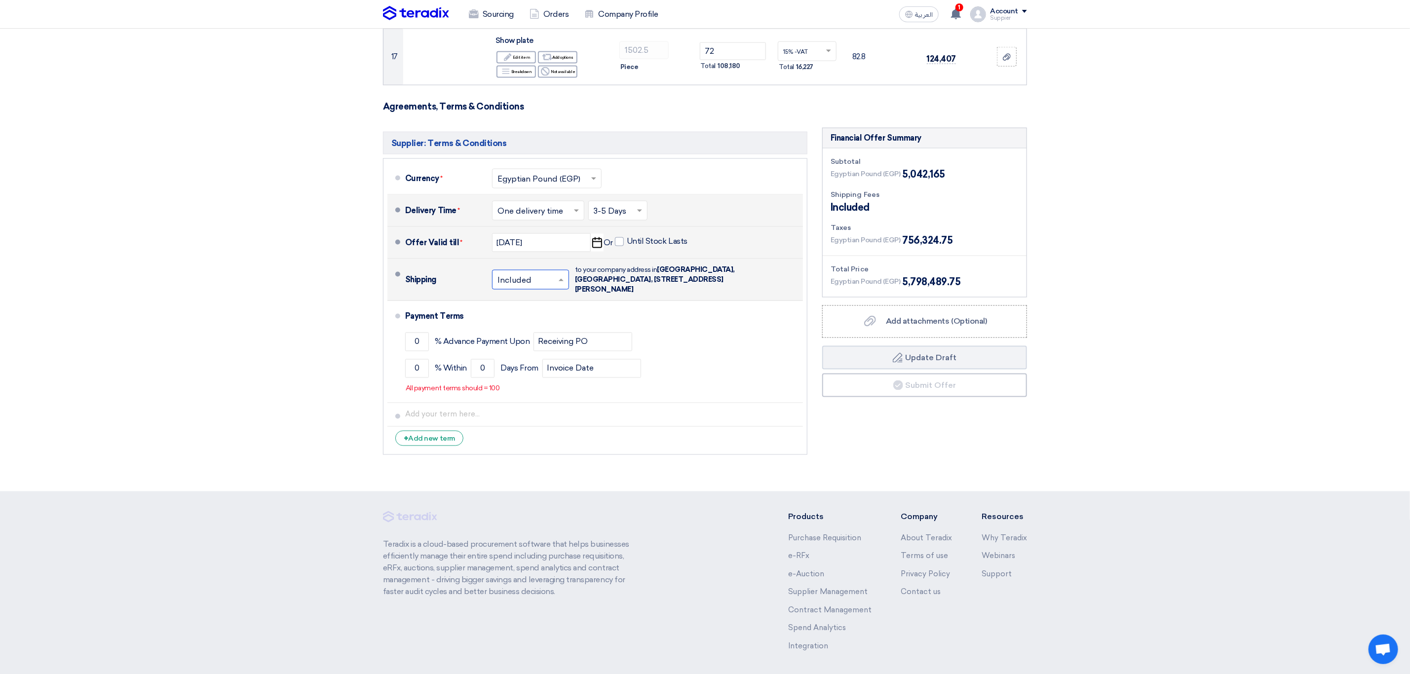
click at [514, 282] on input "text" at bounding box center [530, 280] width 67 height 14
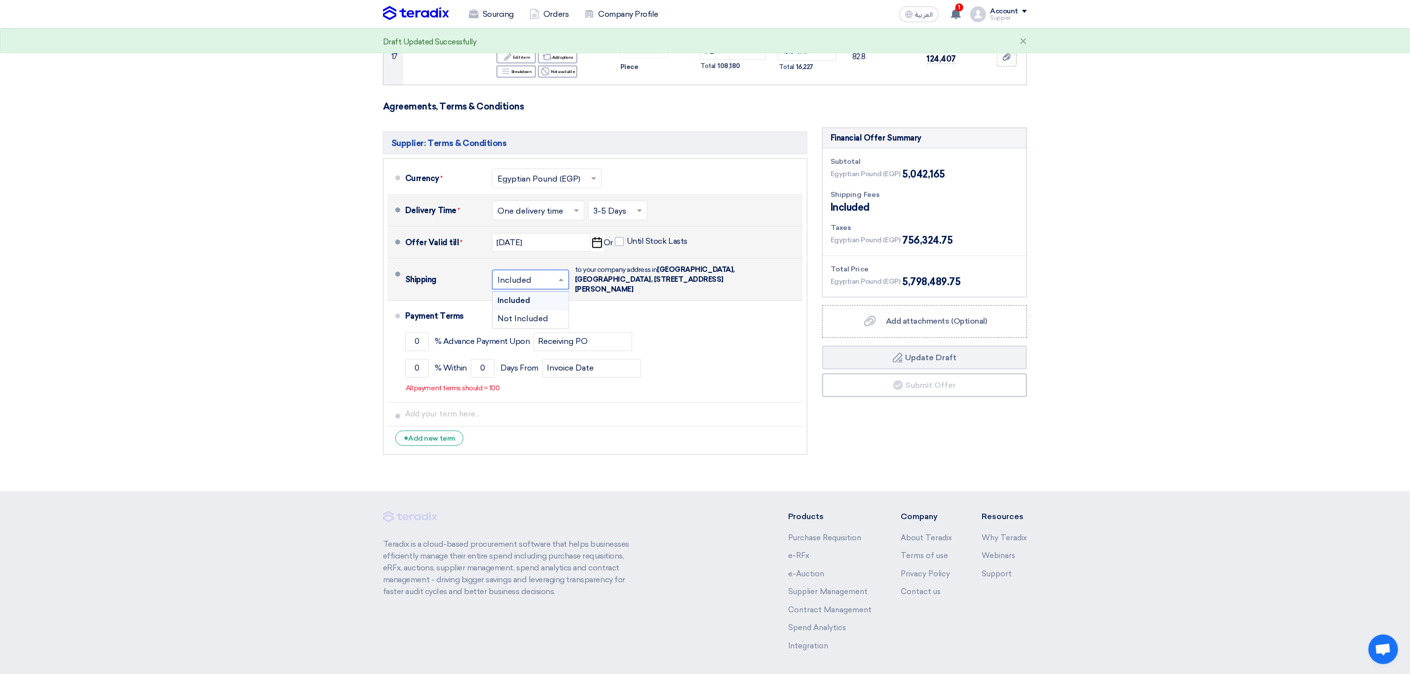
click at [529, 292] on div "Included" at bounding box center [530, 301] width 76 height 18
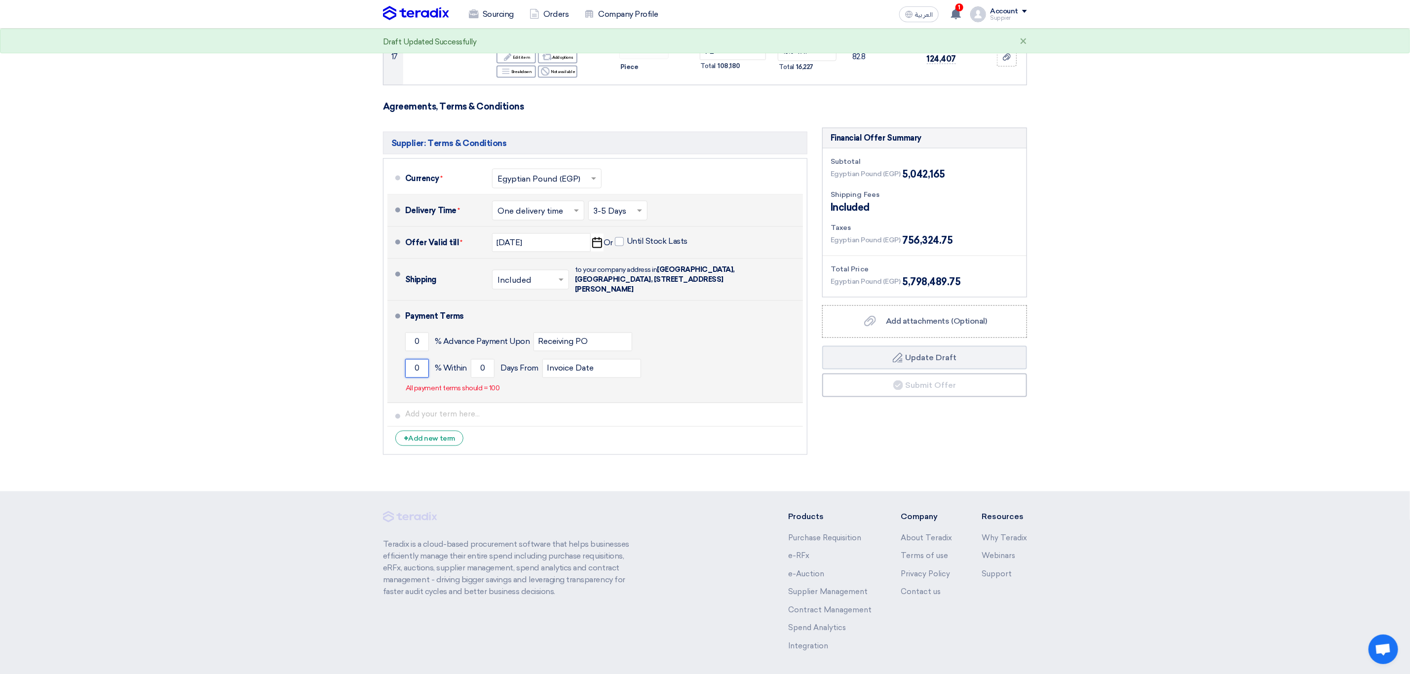
click at [419, 366] on input "0" at bounding box center [417, 368] width 24 height 19
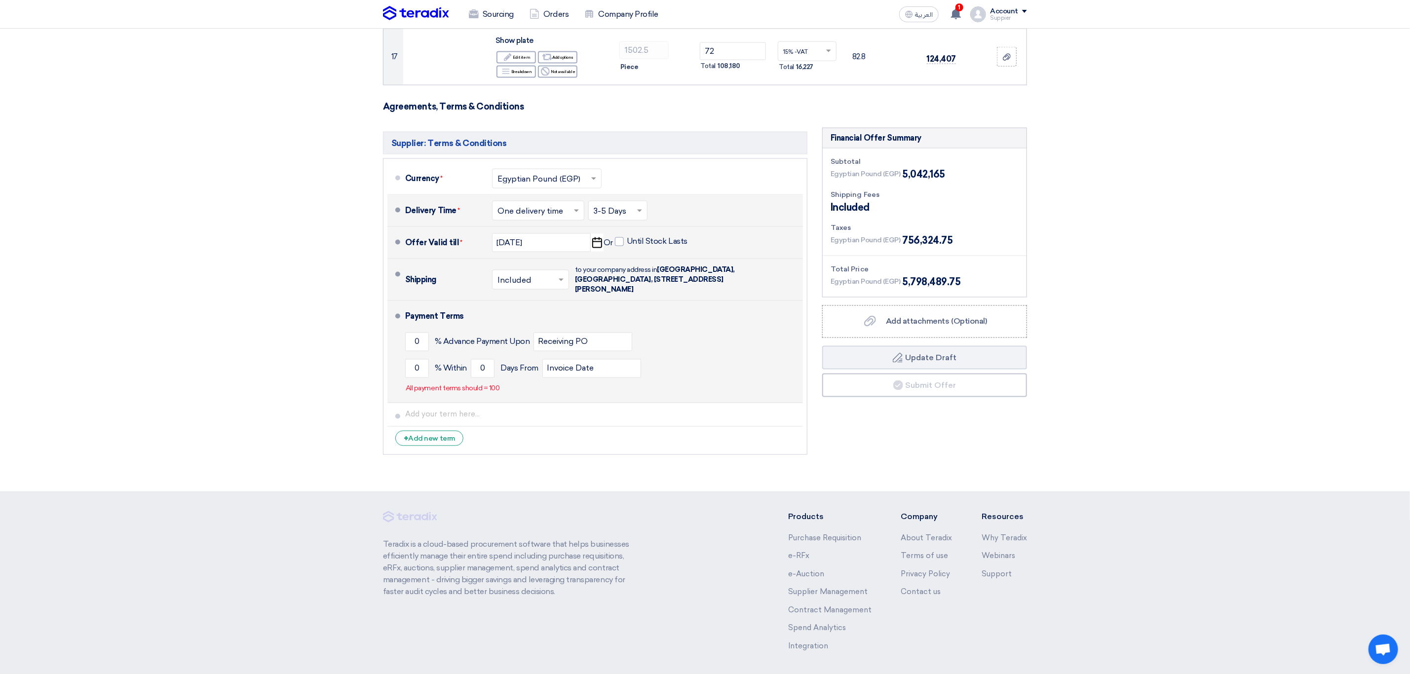
click at [420, 348] on div "0 % Advance Payment Upon Receiving PO" at bounding box center [602, 342] width 394 height 27
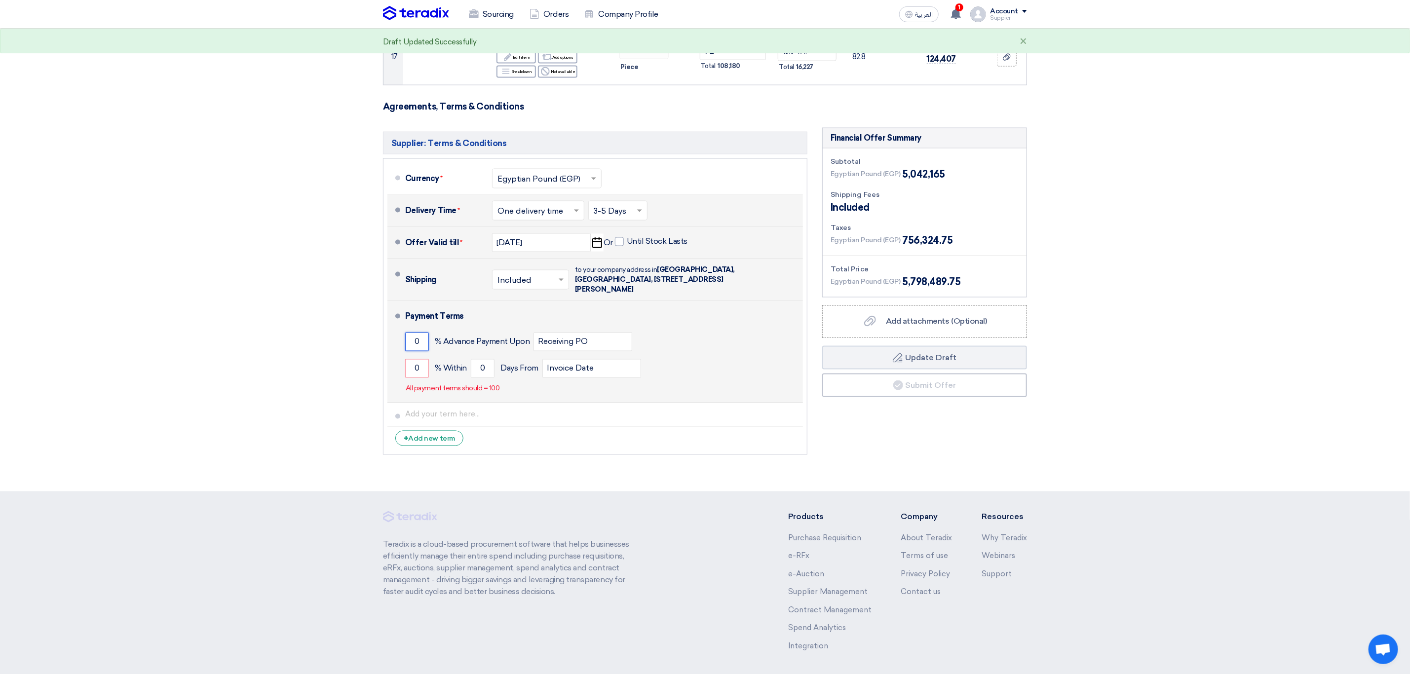
click at [420, 341] on input "0" at bounding box center [417, 342] width 24 height 19
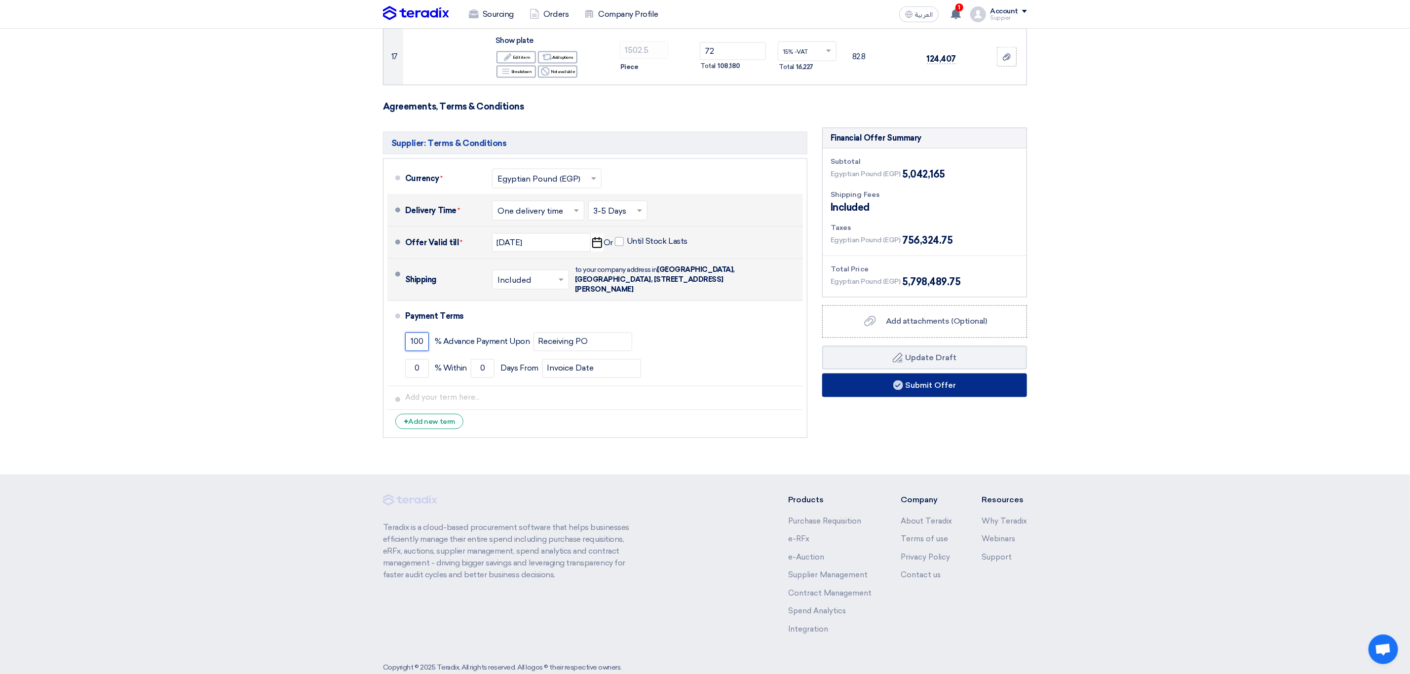
type input "100"
click at [952, 388] on button "Submit Offer" at bounding box center [924, 386] width 205 height 24
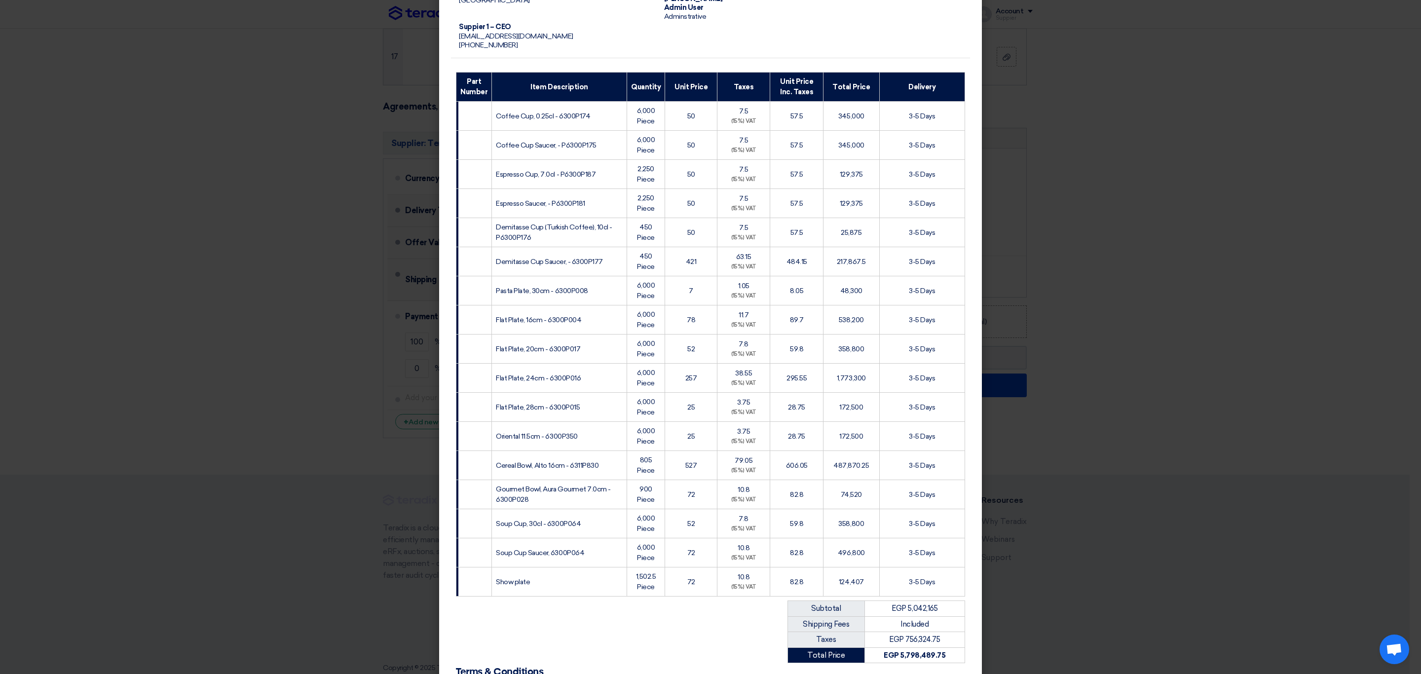
scroll to position [227, 0]
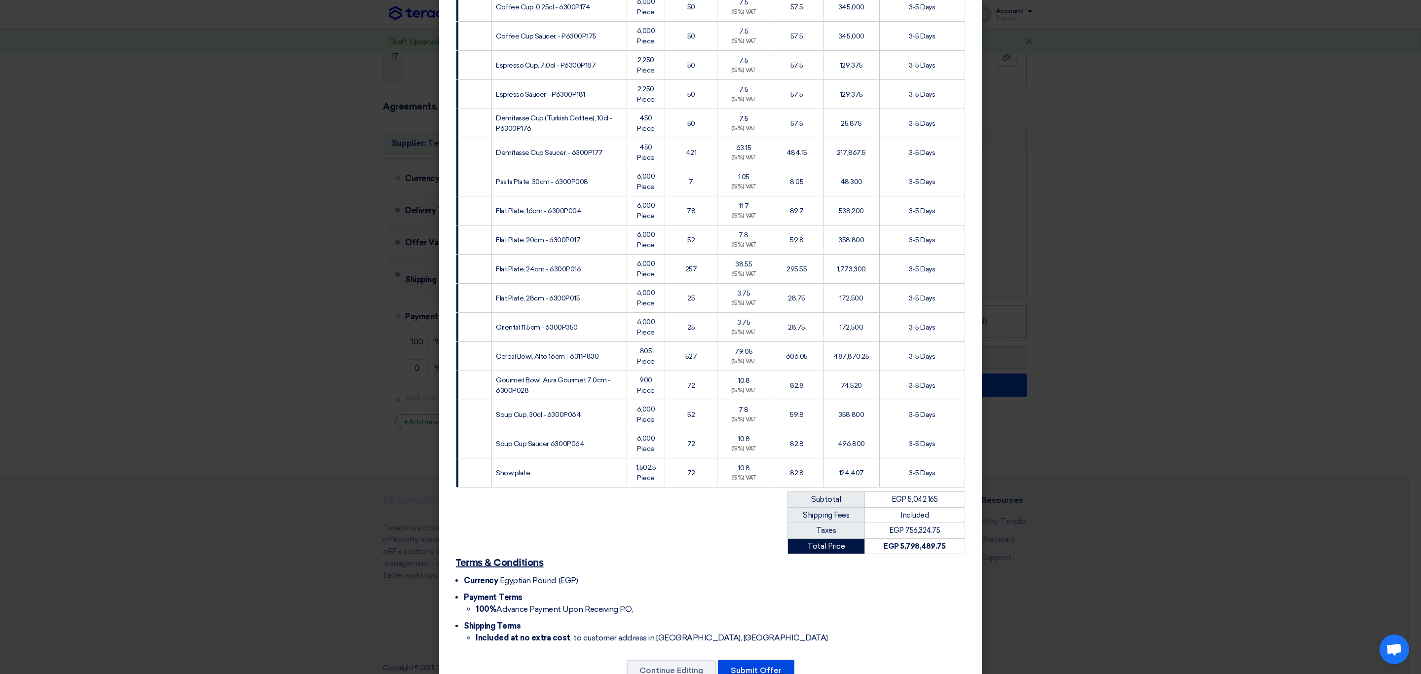
click at [744, 659] on div "الضحي (تيرادكس) Detailed address, xyz, [GEOGRAPHIC_DATA], [GEOGRAPHIC_DATA] Sup…" at bounding box center [710, 240] width 543 height 916
click at [758, 660] on button "Submit Offer" at bounding box center [756, 671] width 76 height 22
